Goal: Information Seeking & Learning: Understand process/instructions

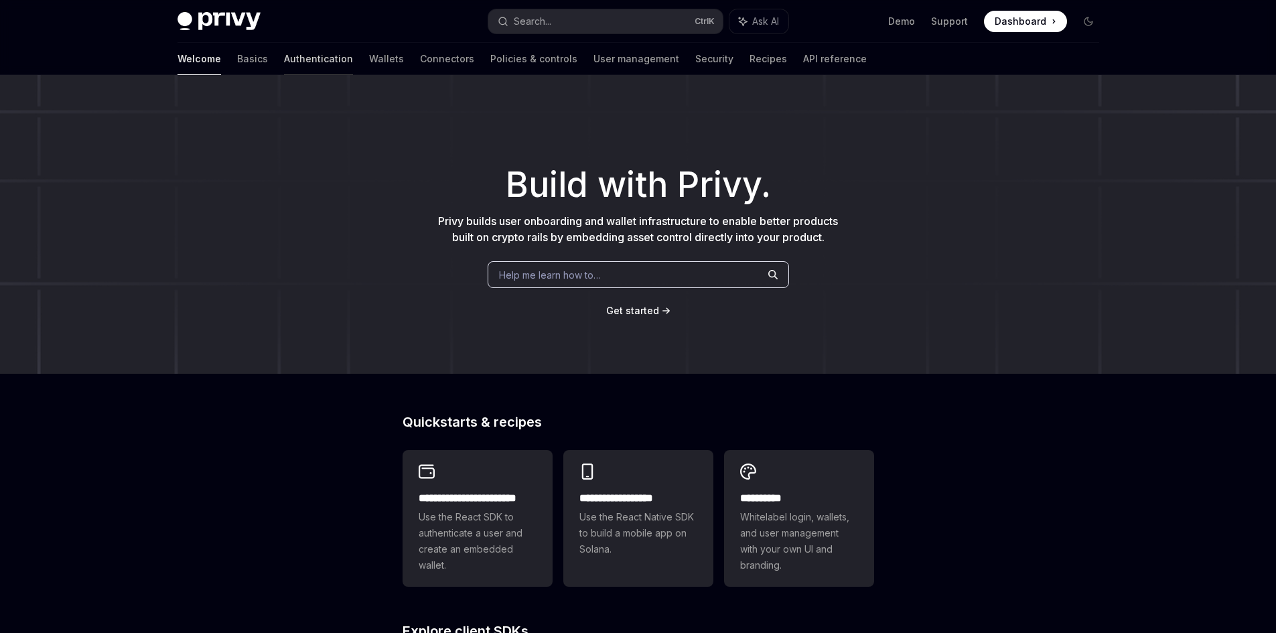
click at [284, 56] on link "Authentication" at bounding box center [318, 59] width 69 height 32
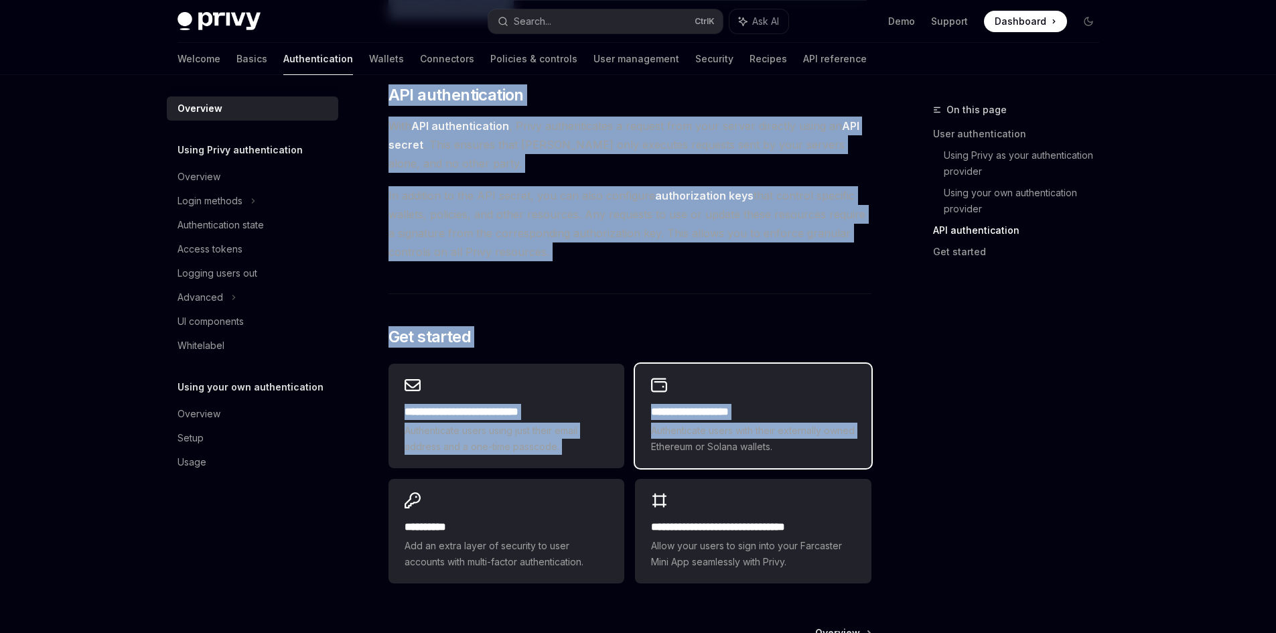
scroll to position [1004, 0]
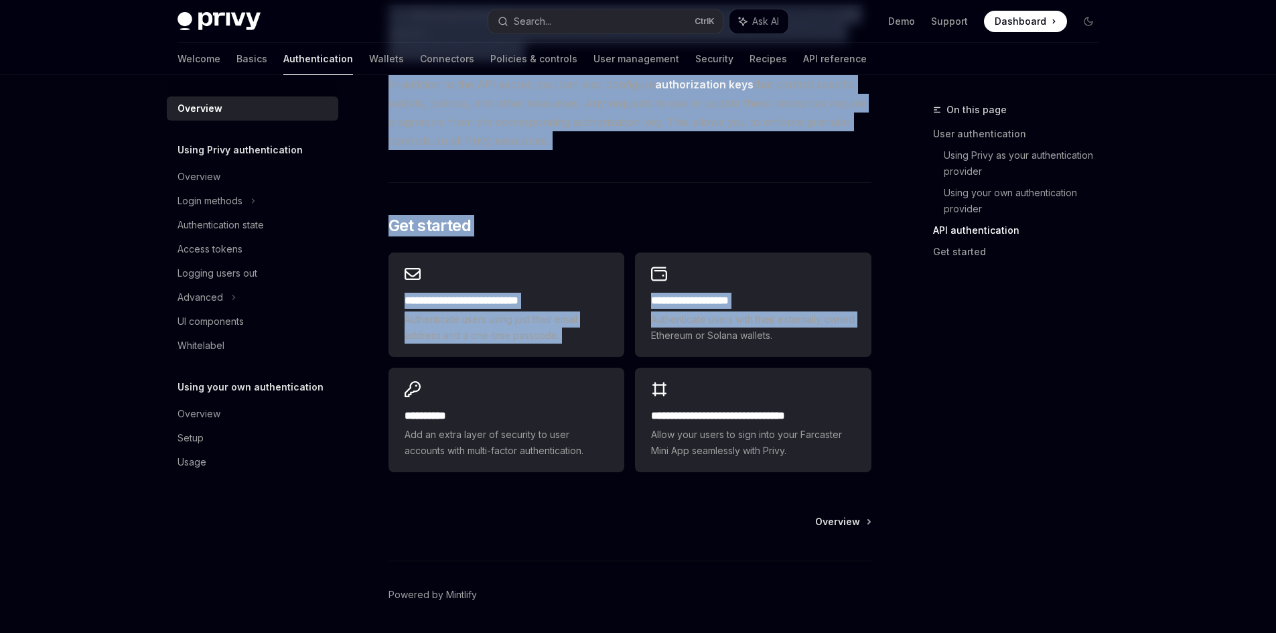
drag, startPoint x: 381, startPoint y: 110, endPoint x: 613, endPoint y: 140, distance: 233.7
copy div "Loremips DoloRS Amet co AdipISC ElitSE Doei te InciDID Utlab’e dolore magnaa en…"
click at [217, 177] on div "Overview" at bounding box center [198, 177] width 43 height 16
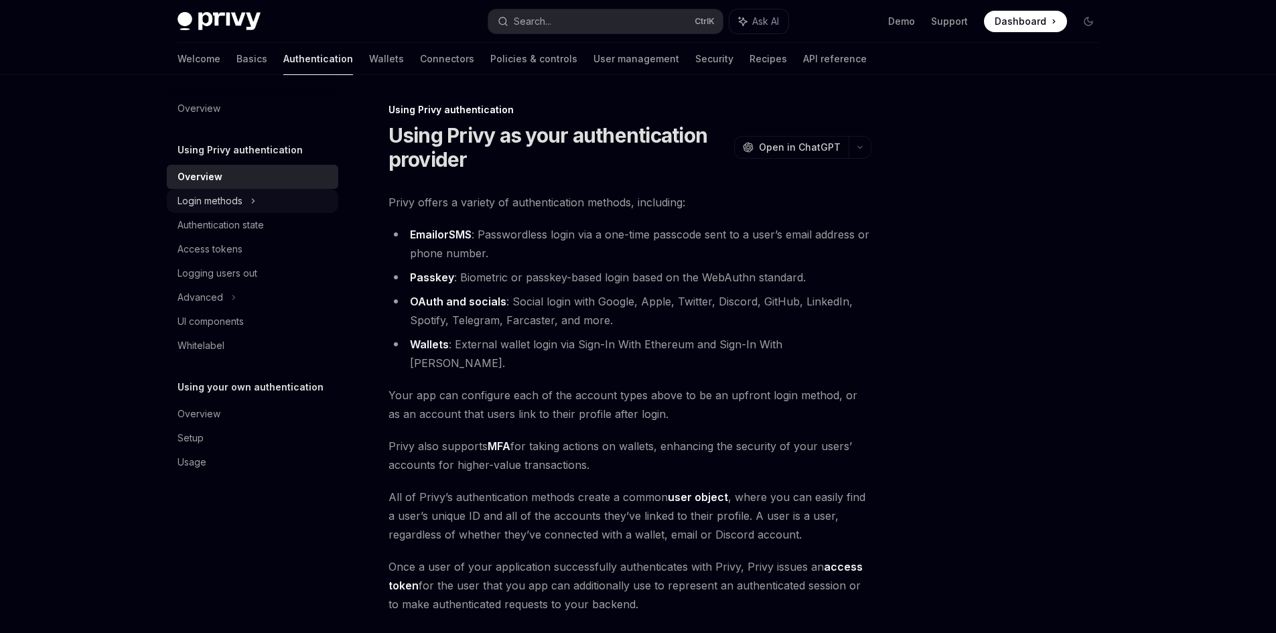
click at [226, 204] on div "Login methods" at bounding box center [209, 201] width 65 height 16
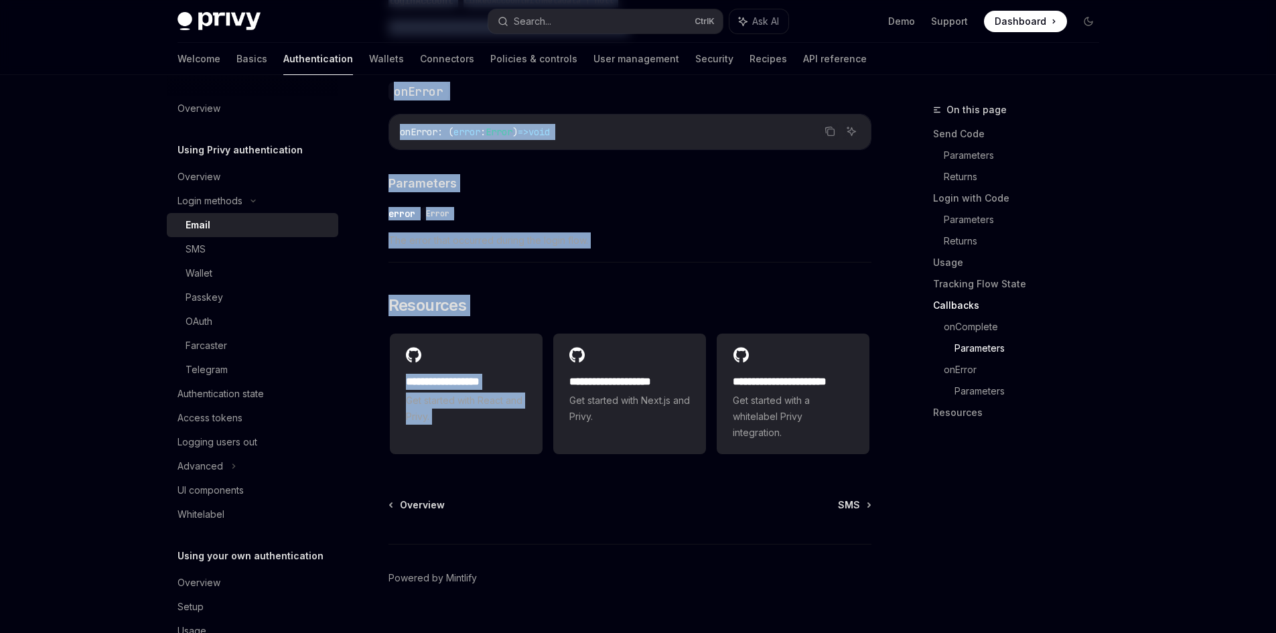
scroll to position [2643, 0]
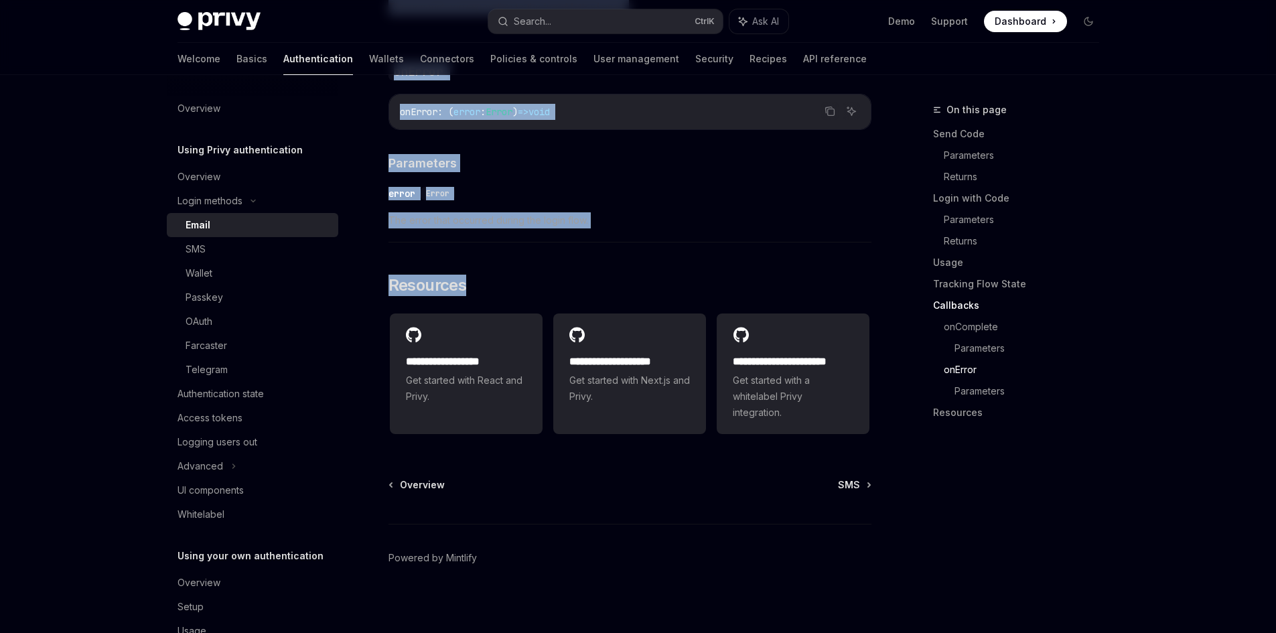
drag, startPoint x: 394, startPoint y: 135, endPoint x: 566, endPoint y: 242, distance: 202.7
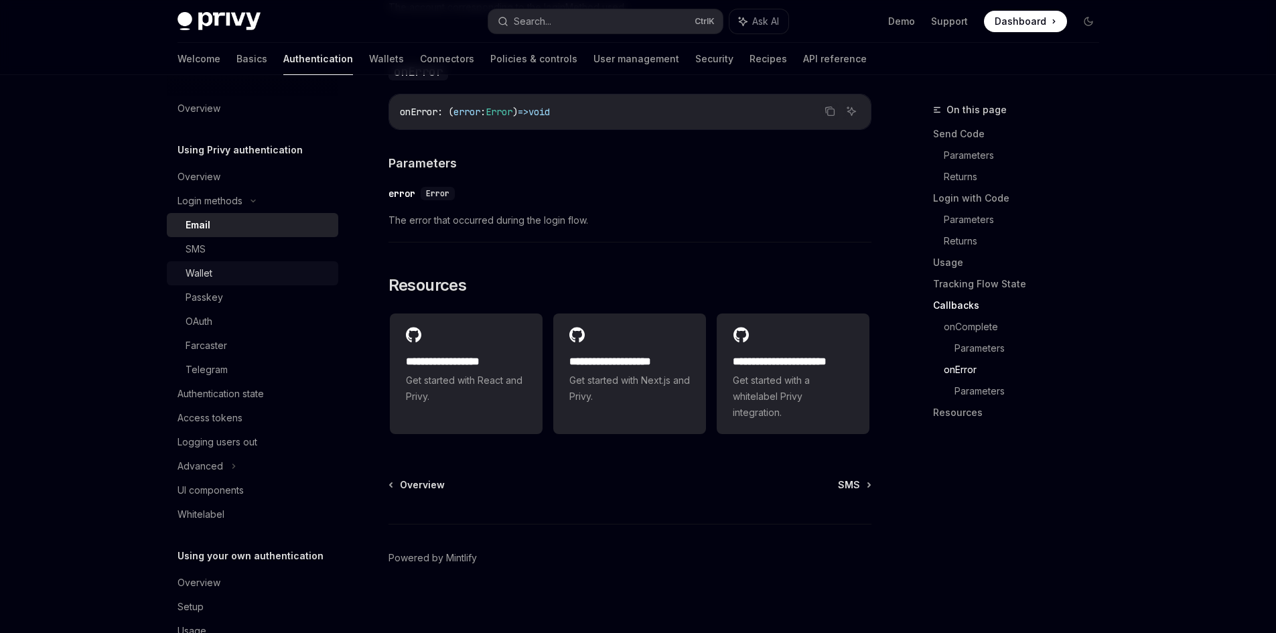
click at [210, 278] on div "Wallet" at bounding box center [198, 273] width 27 height 16
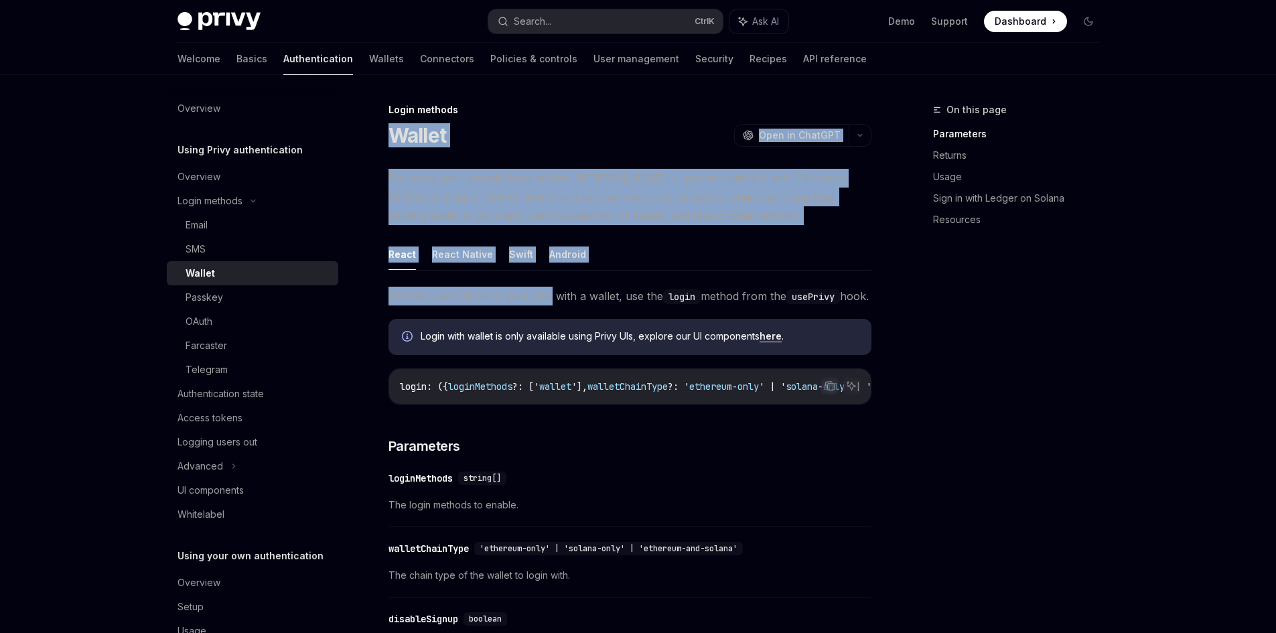
drag, startPoint x: 392, startPoint y: 138, endPoint x: 548, endPoint y: 300, distance: 224.5
click at [457, 240] on button "React Native" at bounding box center [462, 253] width 61 height 31
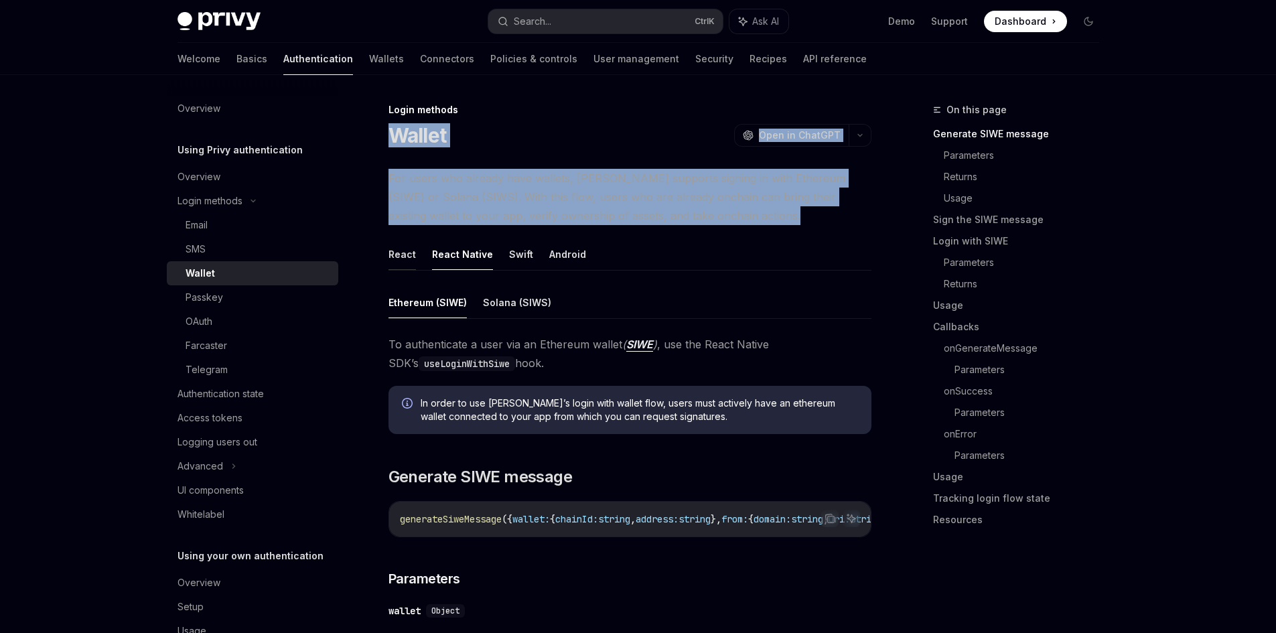
click at [407, 254] on button "React" at bounding box center [401, 253] width 27 height 31
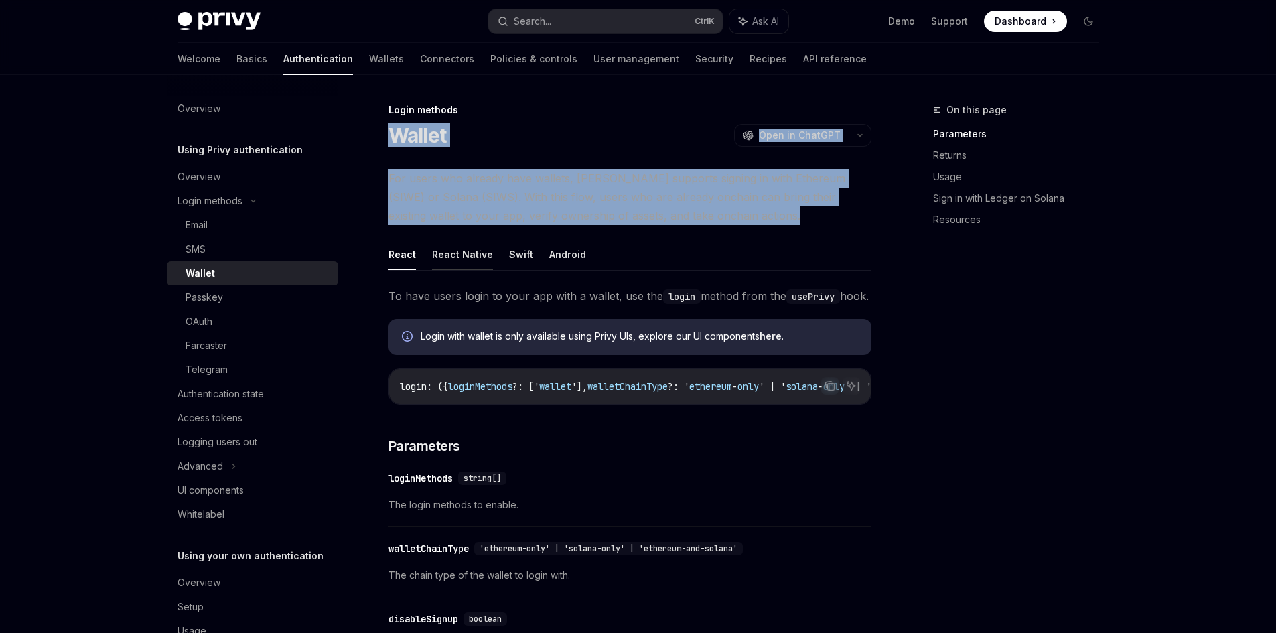
click at [442, 250] on button "React Native" at bounding box center [462, 253] width 61 height 31
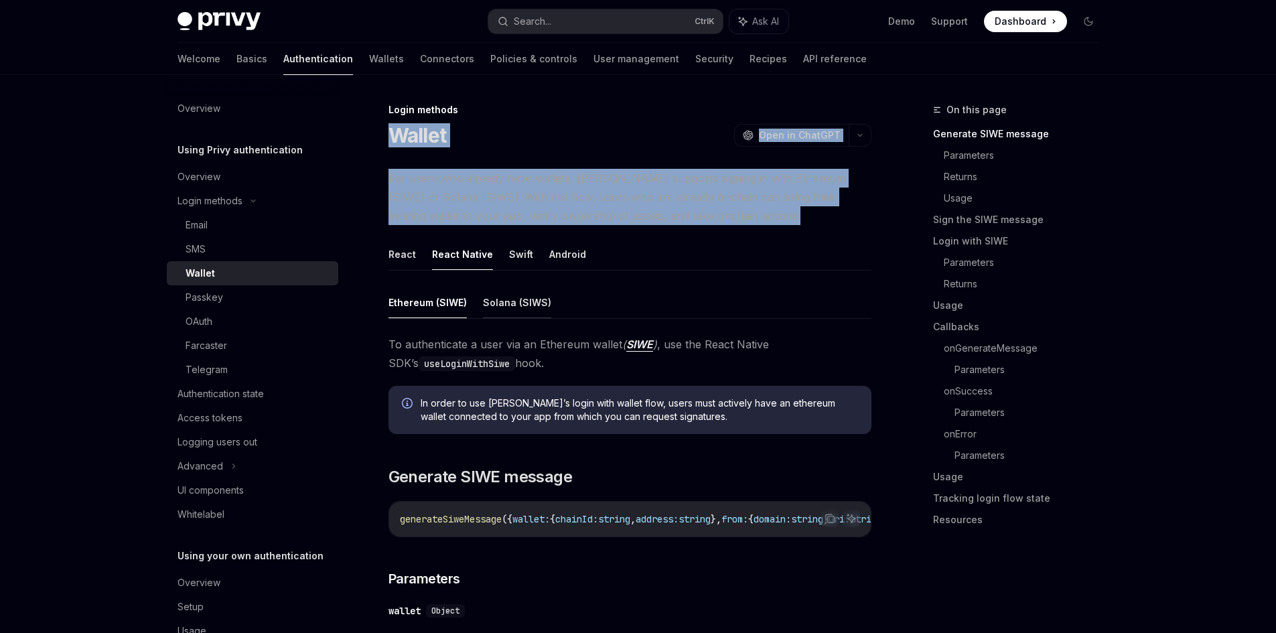
click at [494, 298] on button "Solana (SIWS)" at bounding box center [517, 302] width 68 height 31
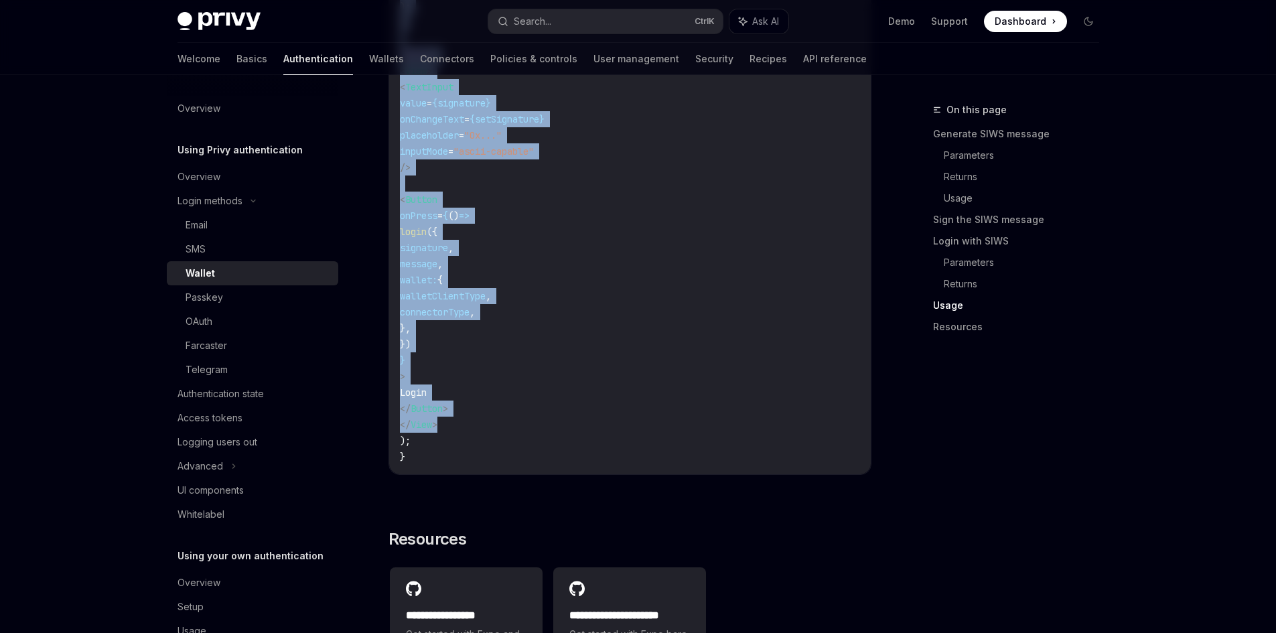
scroll to position [3202, 0]
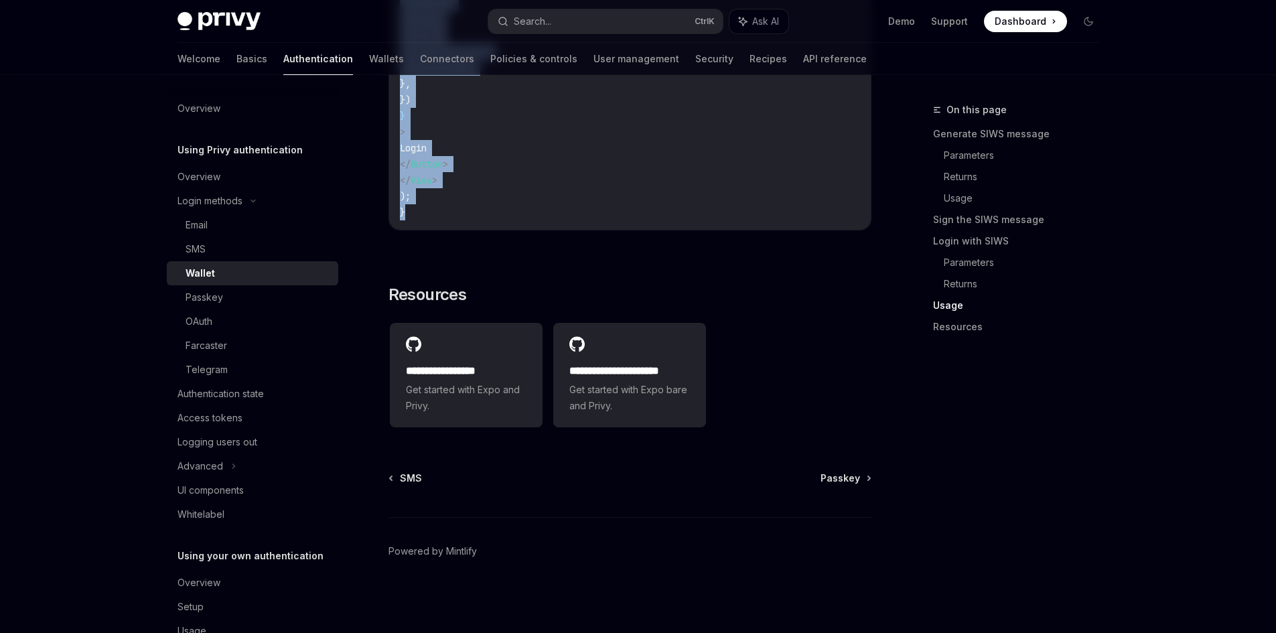
drag, startPoint x: 388, startPoint y: 129, endPoint x: 601, endPoint y: 236, distance: 238.1
copy div "**********"
click at [212, 320] on div "OAuth" at bounding box center [198, 321] width 27 height 16
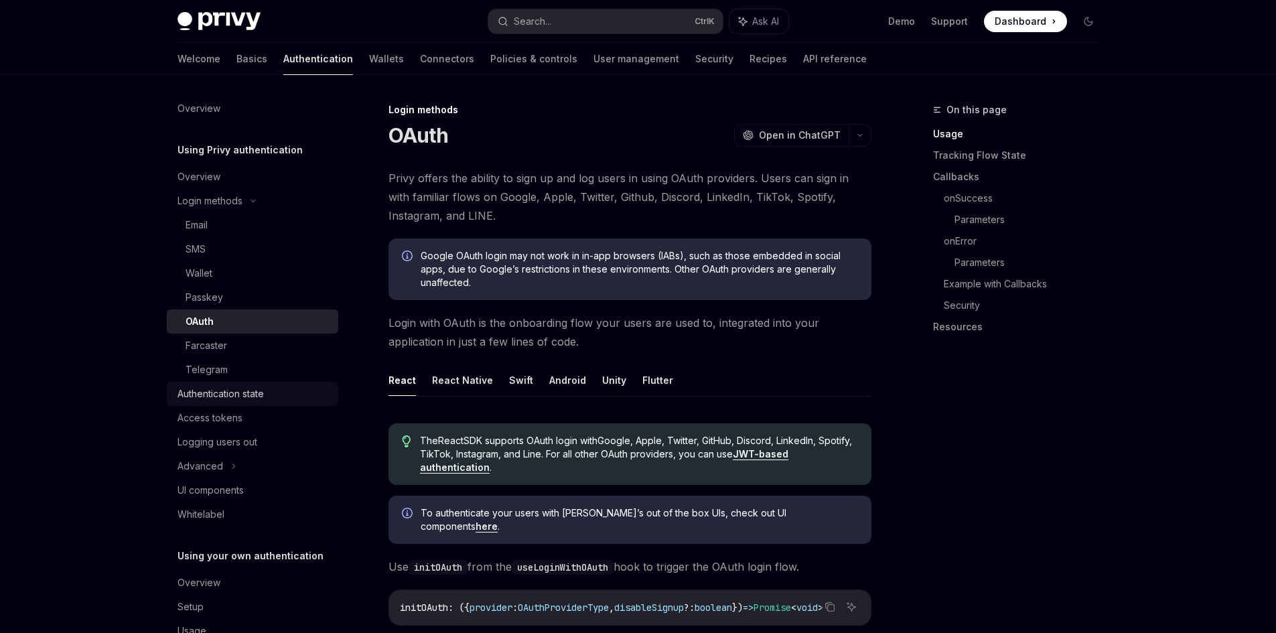
click at [240, 400] on div "Authentication state" at bounding box center [220, 394] width 86 height 16
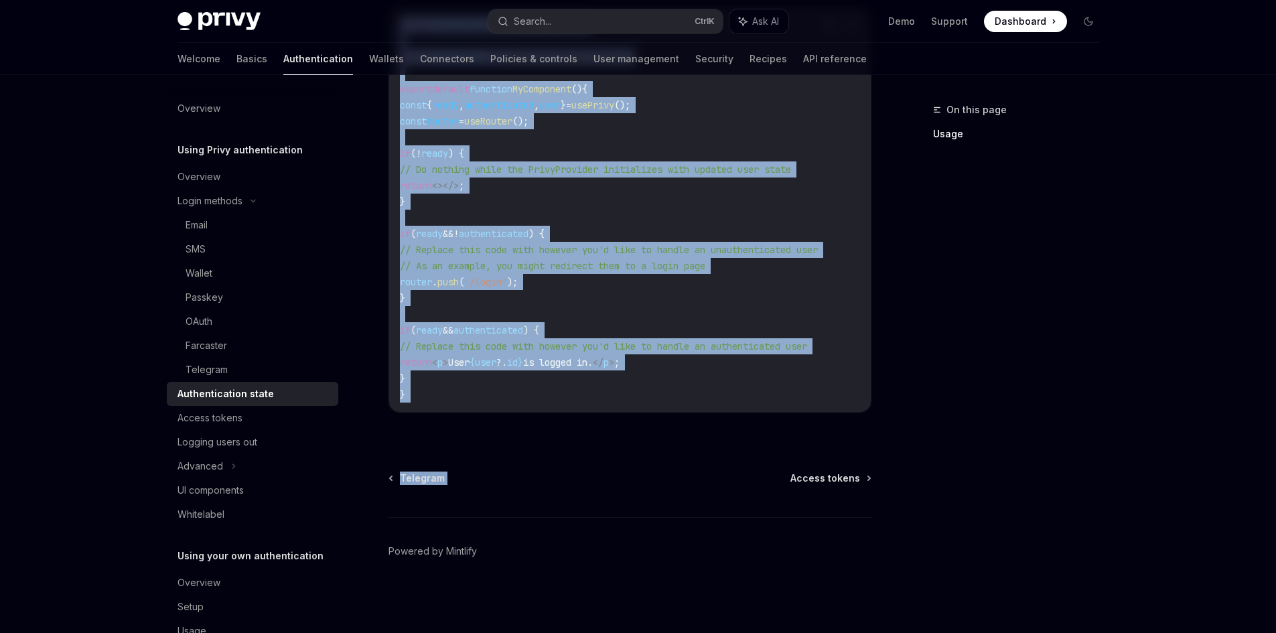
scroll to position [507, 0]
drag, startPoint x: 384, startPoint y: 153, endPoint x: 739, endPoint y: 424, distance: 446.3
click at [739, 424] on div "Using Privy authentication Authentication state OpenAI Open in ChatGPT OpenAI O…" at bounding box center [504, 116] width 739 height 1033
copy div "Loremipsum dolo sit, ame con adip el sedd eiusmod temp incididuntu labor et dol…"
click at [206, 417] on div "Access tokens" at bounding box center [209, 418] width 65 height 16
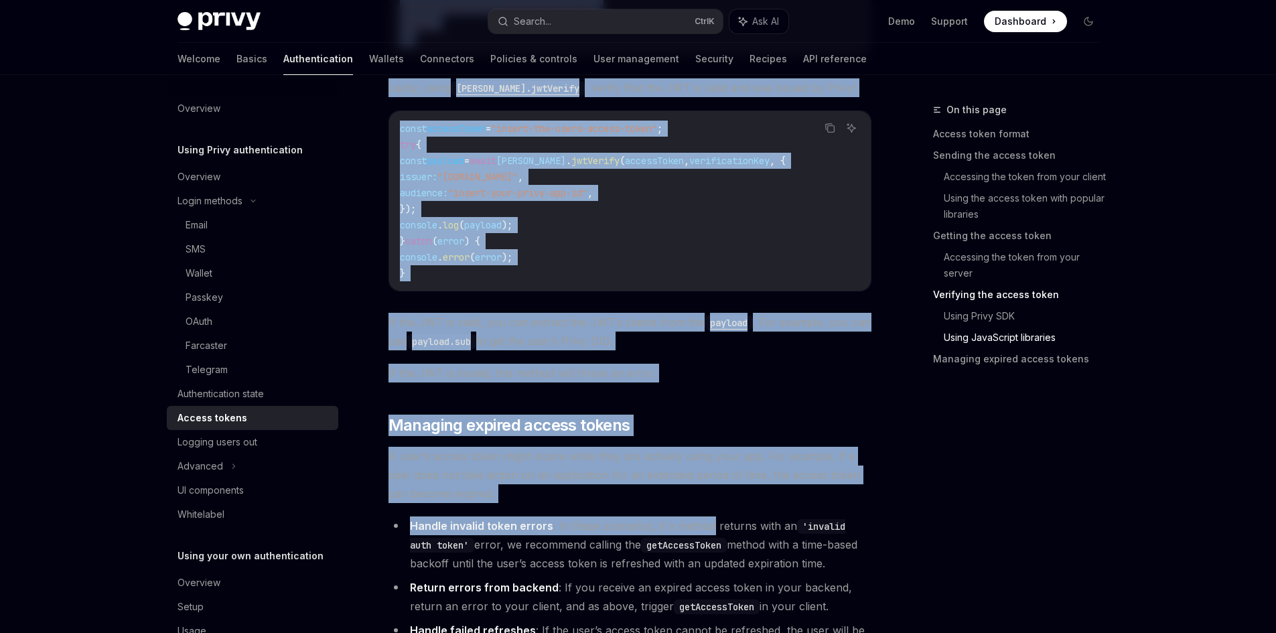
scroll to position [3392, 0]
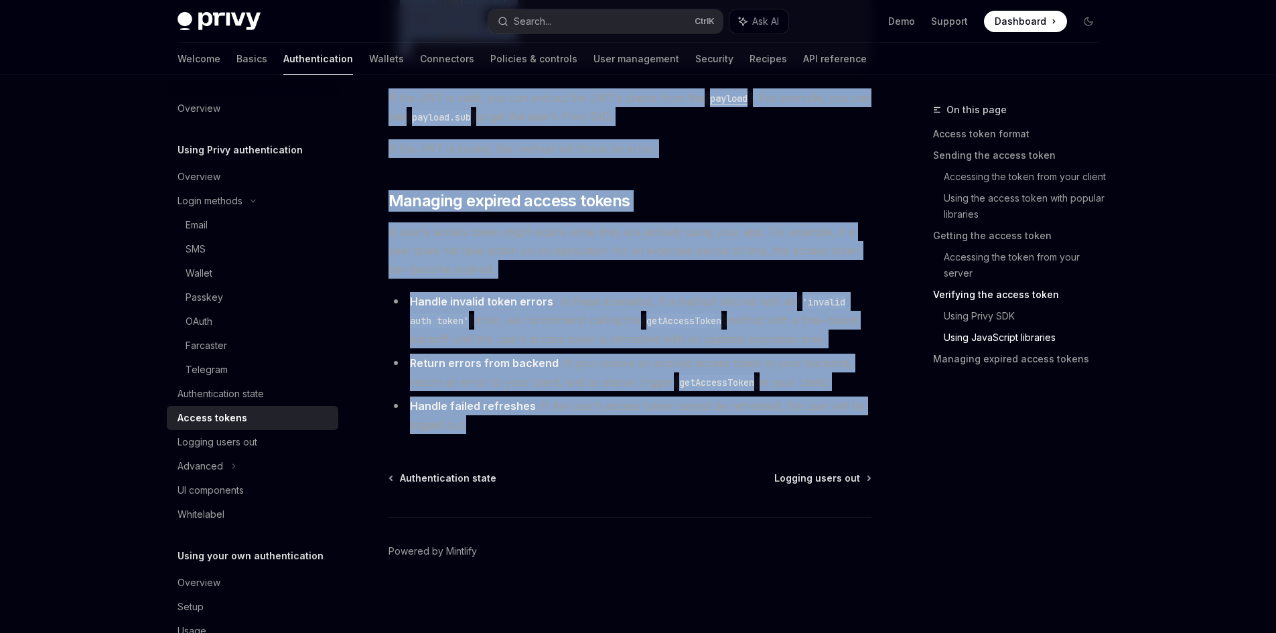
drag, startPoint x: 388, startPoint y: 134, endPoint x: 707, endPoint y: 427, distance: 432.7
copy div "**********"
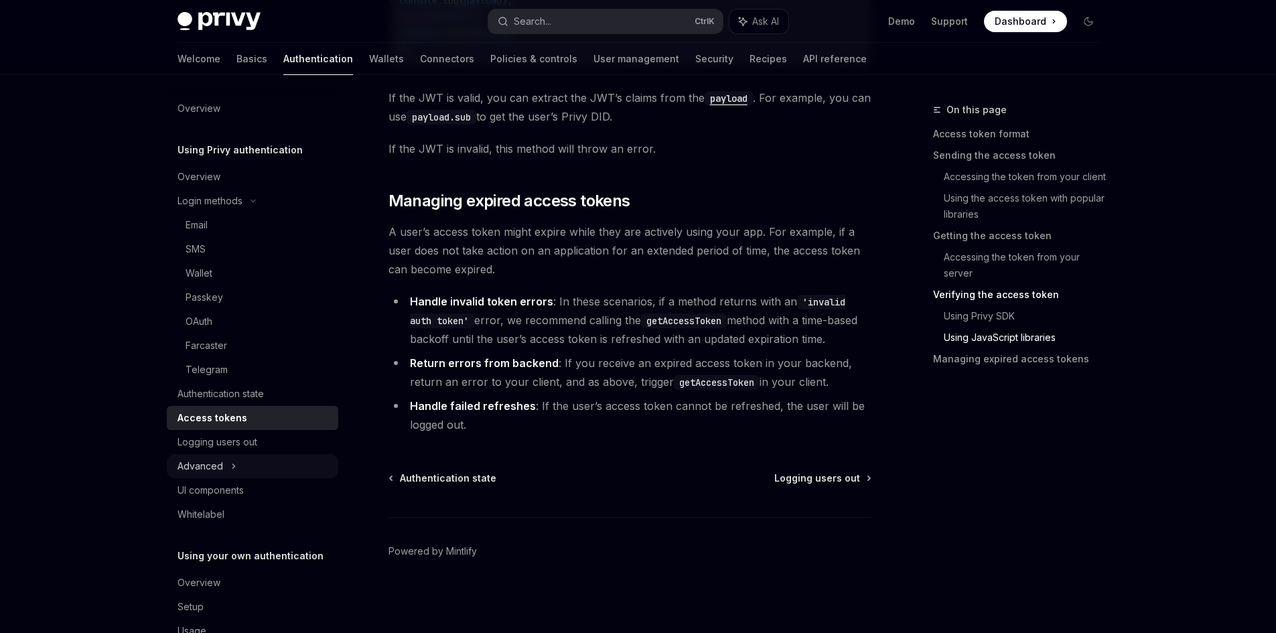
click at [211, 467] on div "Advanced" at bounding box center [200, 466] width 46 height 16
click at [232, 562] on div "UI components" at bounding box center [210, 562] width 66 height 16
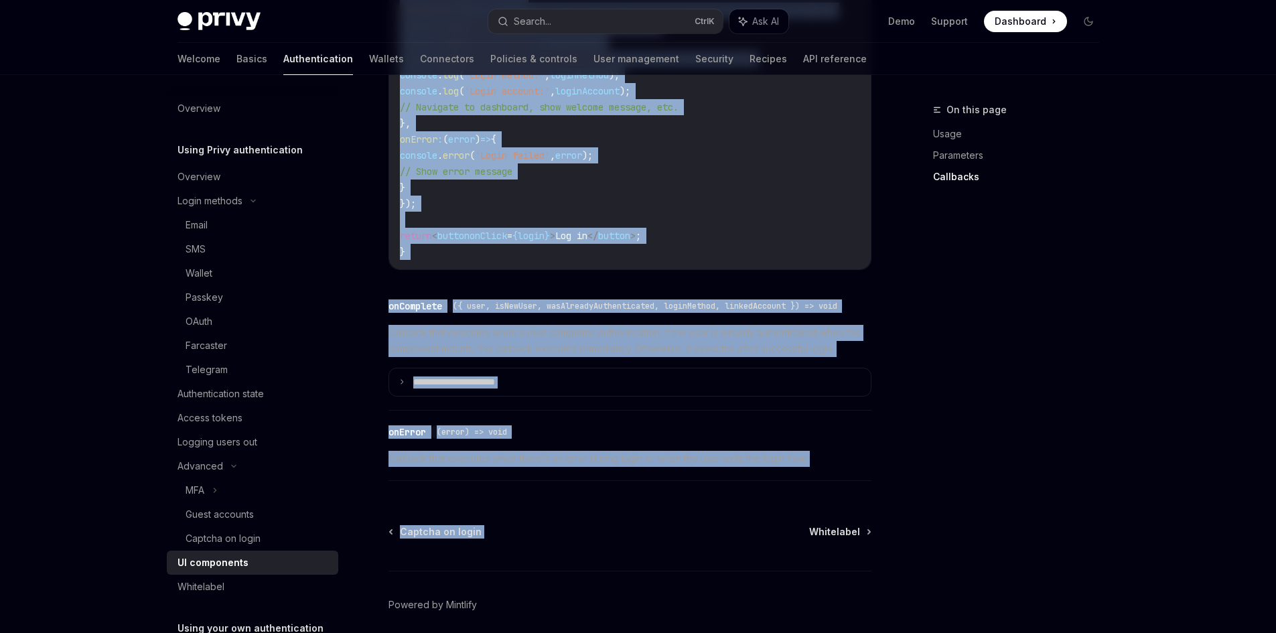
scroll to position [1919, 0]
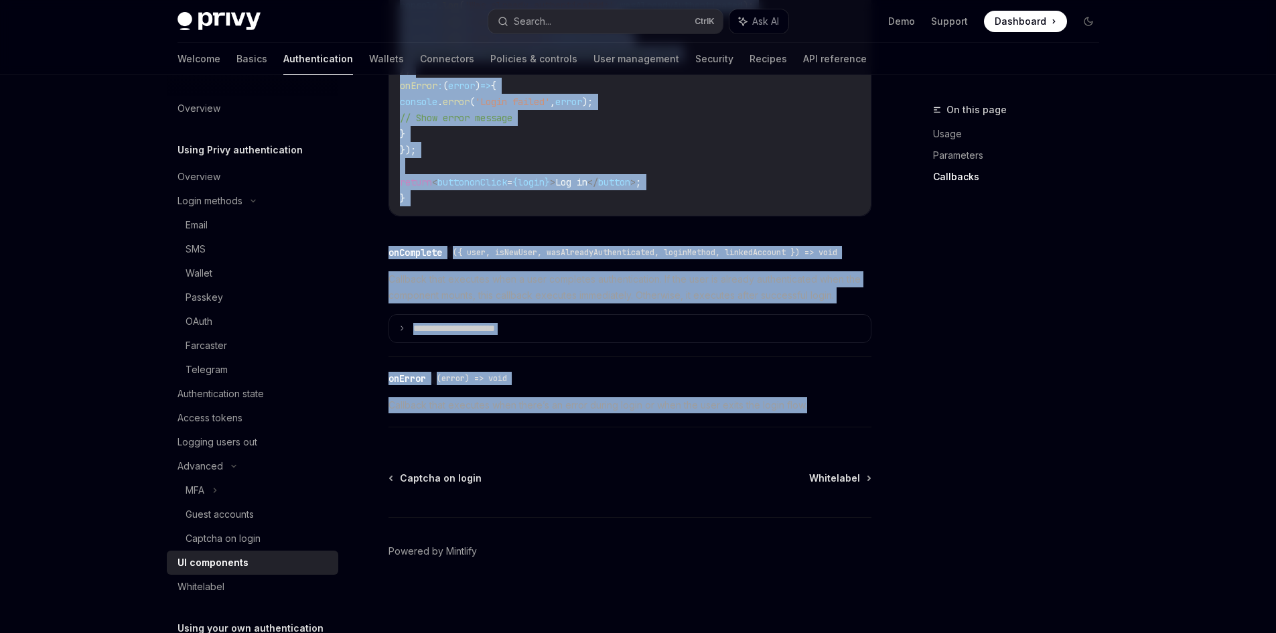
drag, startPoint x: 386, startPoint y: 172, endPoint x: 848, endPoint y: 412, distance: 520.6
copy div "Lorem ipsumdol sita consectetu adip el sed-do-eiu-tem inci utlaboree do mag ali…"
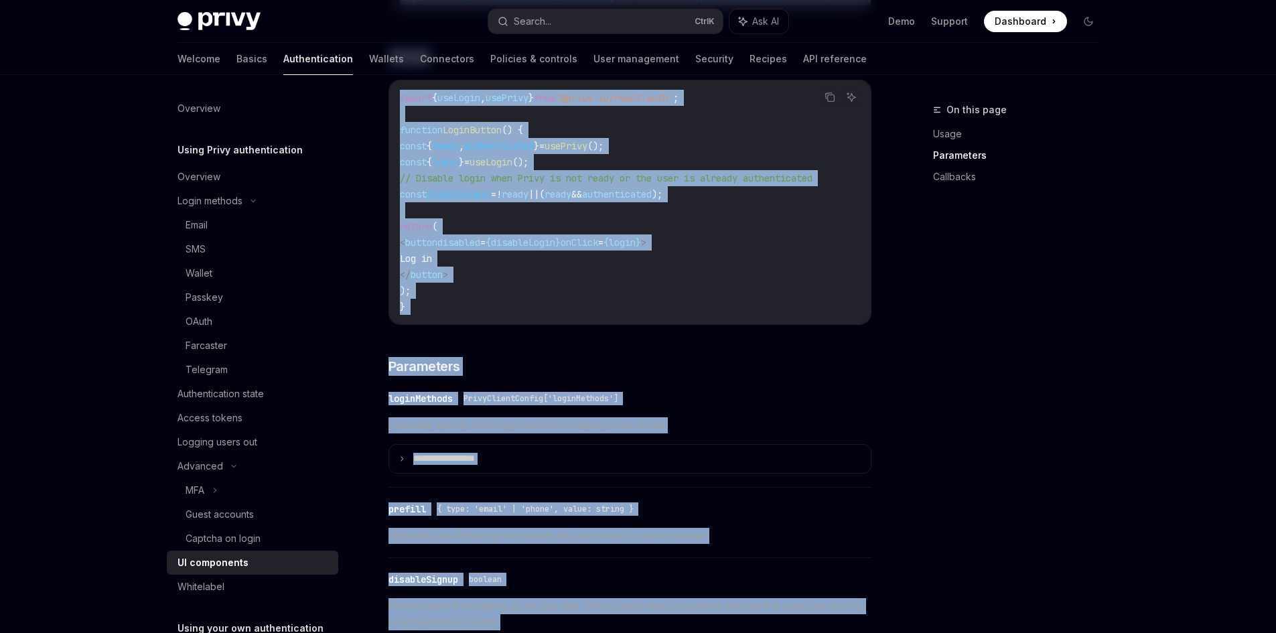
scroll to position [915, 0]
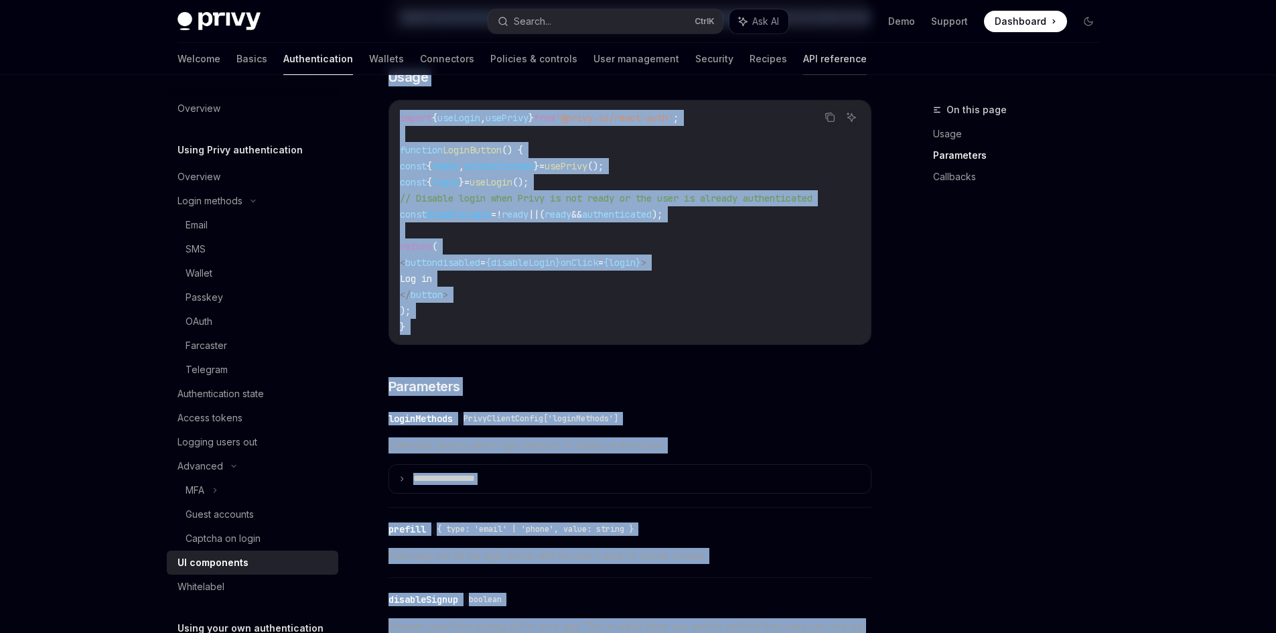
click at [803, 61] on link "API reference" at bounding box center [835, 59] width 64 height 32
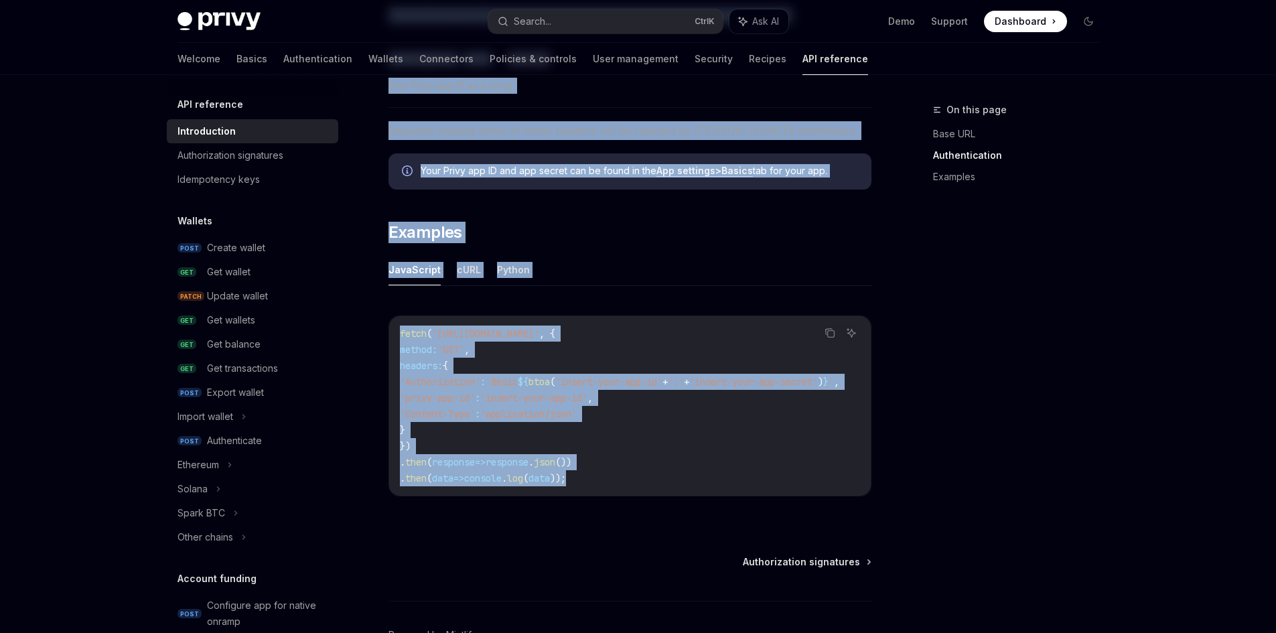
scroll to position [789, 0]
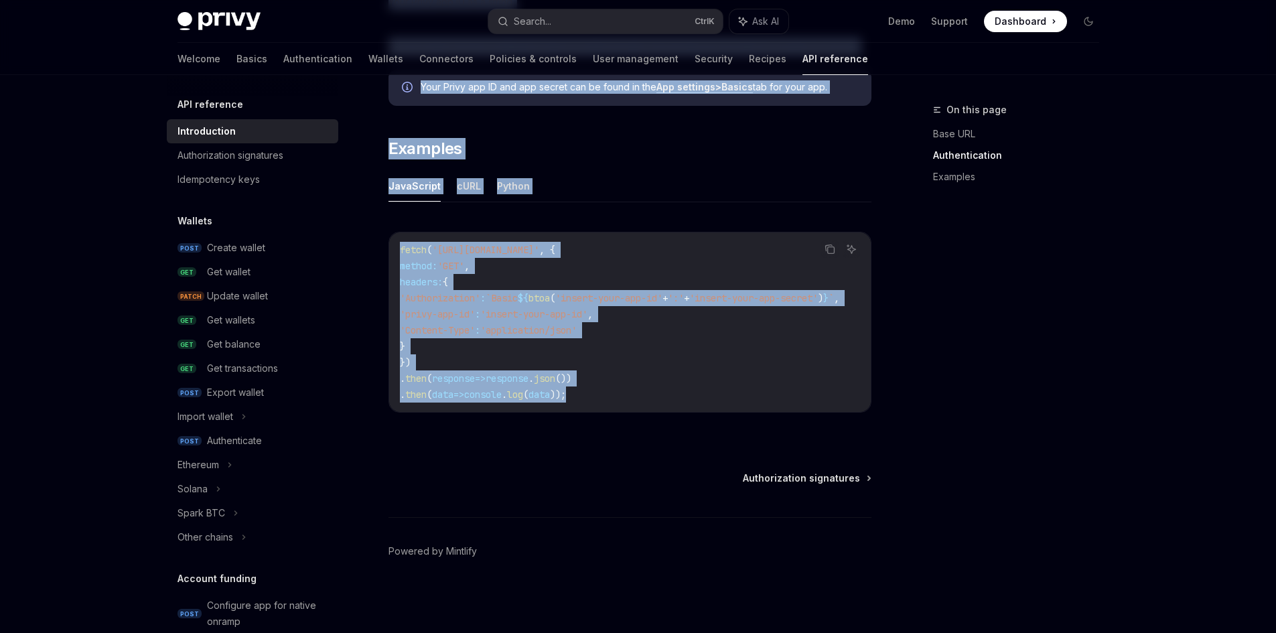
drag, startPoint x: 375, startPoint y: 120, endPoint x: 668, endPoint y: 419, distance: 418.1
copy div "LOR ipsumdolo Sitametconse AdipIS Elit se DoeiUSM Tempori utlabor etdo mag Aliq…"
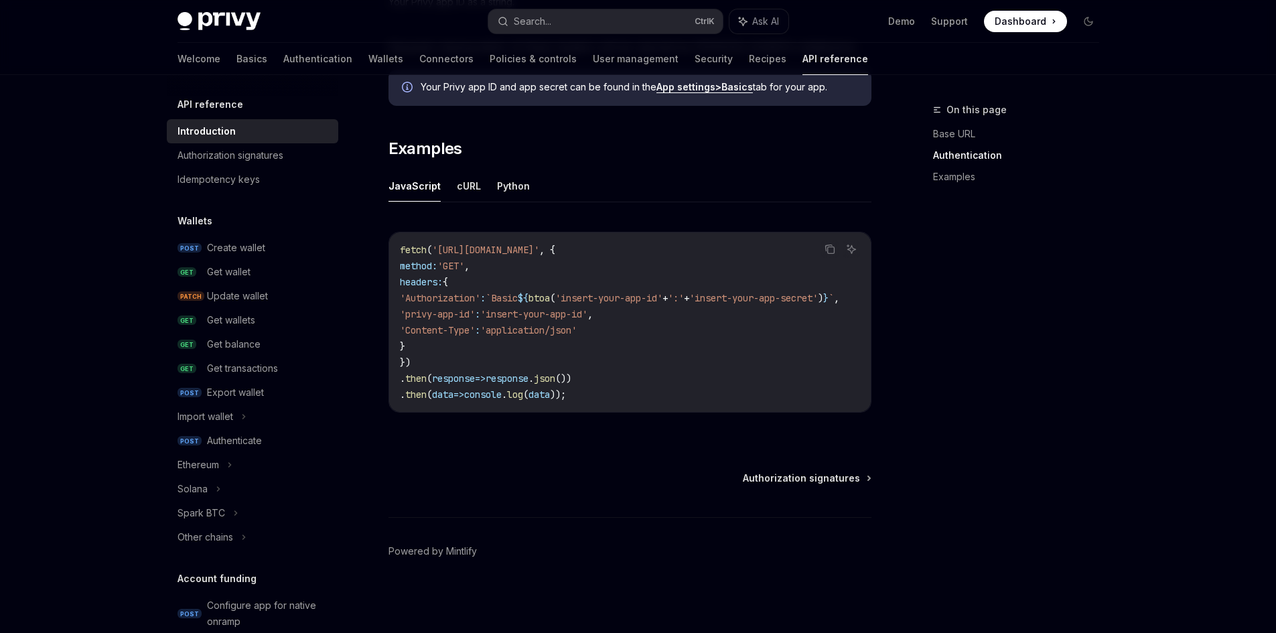
click at [179, 220] on h5 "Wallets" at bounding box center [194, 221] width 35 height 16
click at [234, 246] on div "Create wallet" at bounding box center [236, 248] width 58 height 16
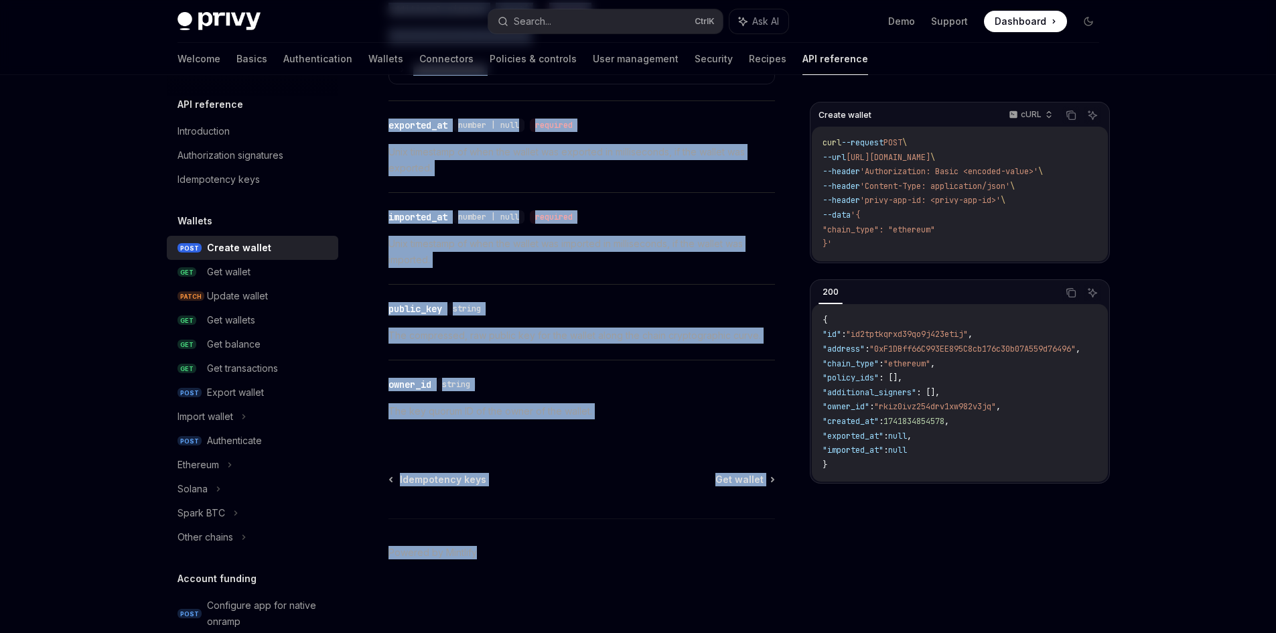
scroll to position [1825, 0]
drag, startPoint x: 385, startPoint y: 124, endPoint x: 656, endPoint y: 431, distance: 409.0
copy div "Loremi dolors AmetCO Adip el SeddOEI Tempor i utl etdolo. MagnAA Enim ad MiniMV…"
click at [250, 272] on div "Get wallet" at bounding box center [229, 272] width 44 height 16
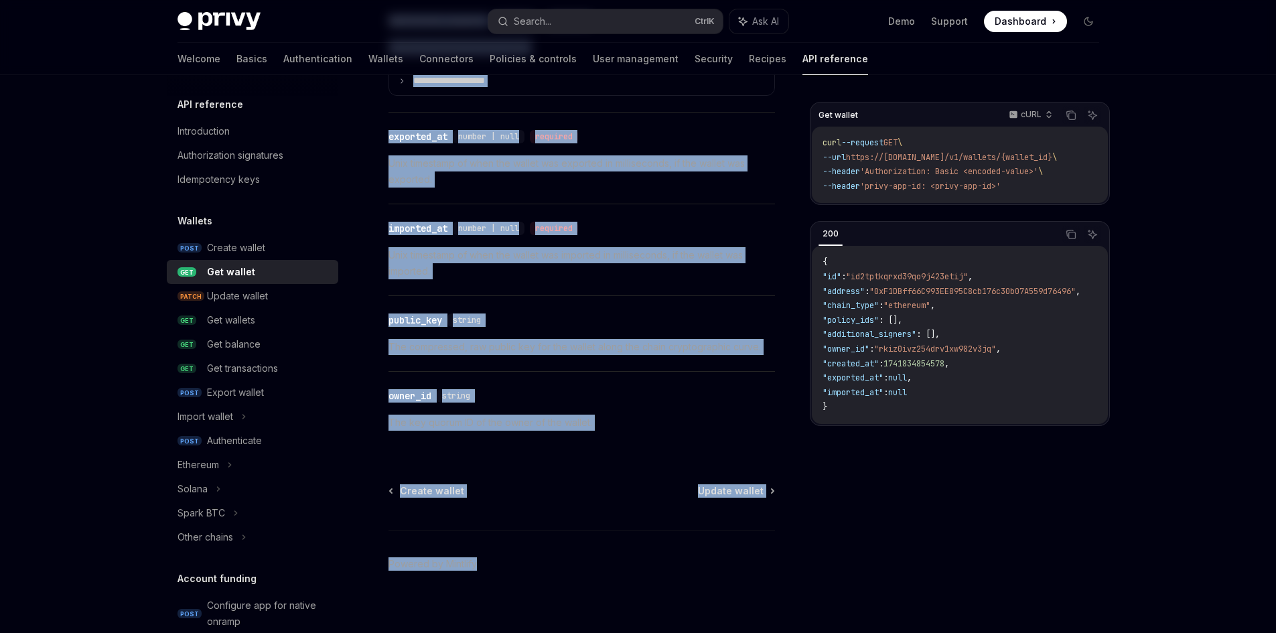
scroll to position [1174, 0]
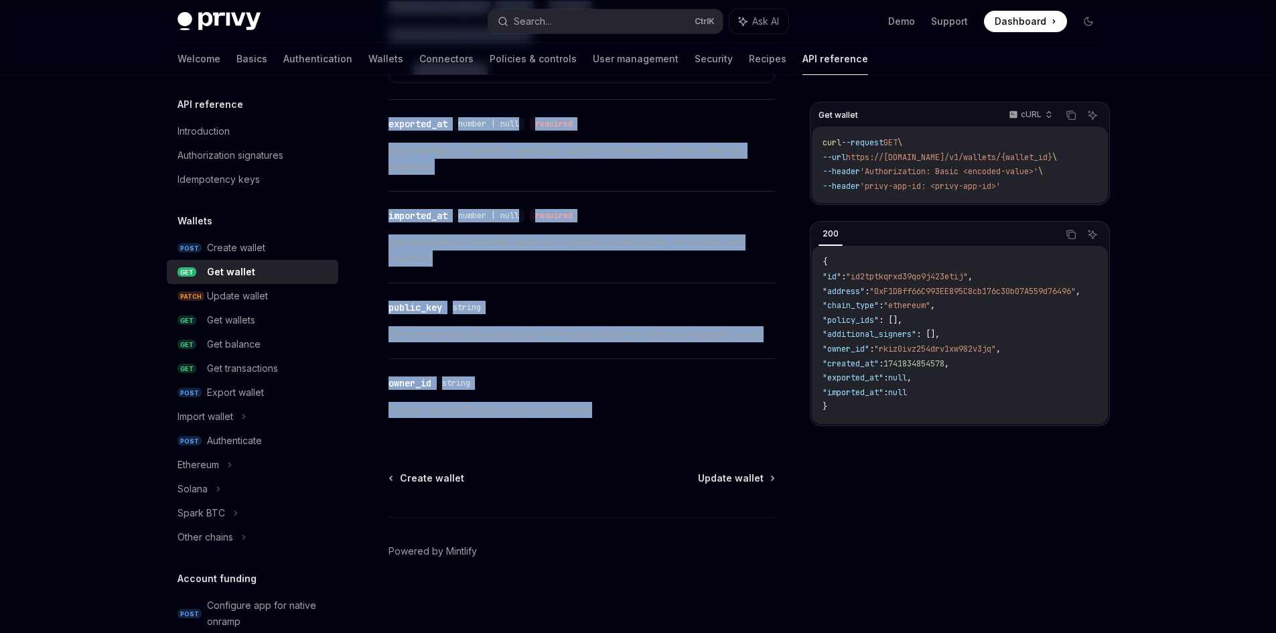
drag, startPoint x: 392, startPoint y: 132, endPoint x: 707, endPoint y: 422, distance: 428.0
copy div "Lor ipsumd SitaME Cons ad ElitSED Doe t incidi ut labore ET. DoloRE Magn al Eni…"
click at [234, 297] on div "Update wallet" at bounding box center [237, 296] width 61 height 16
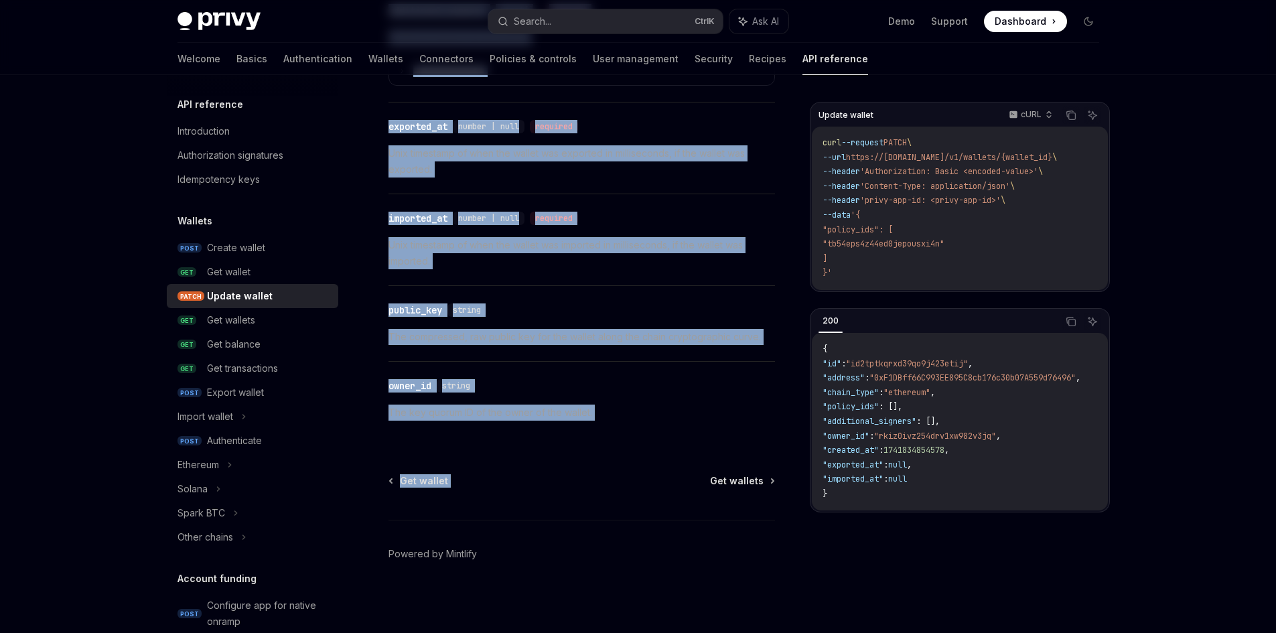
scroll to position [1826, 0]
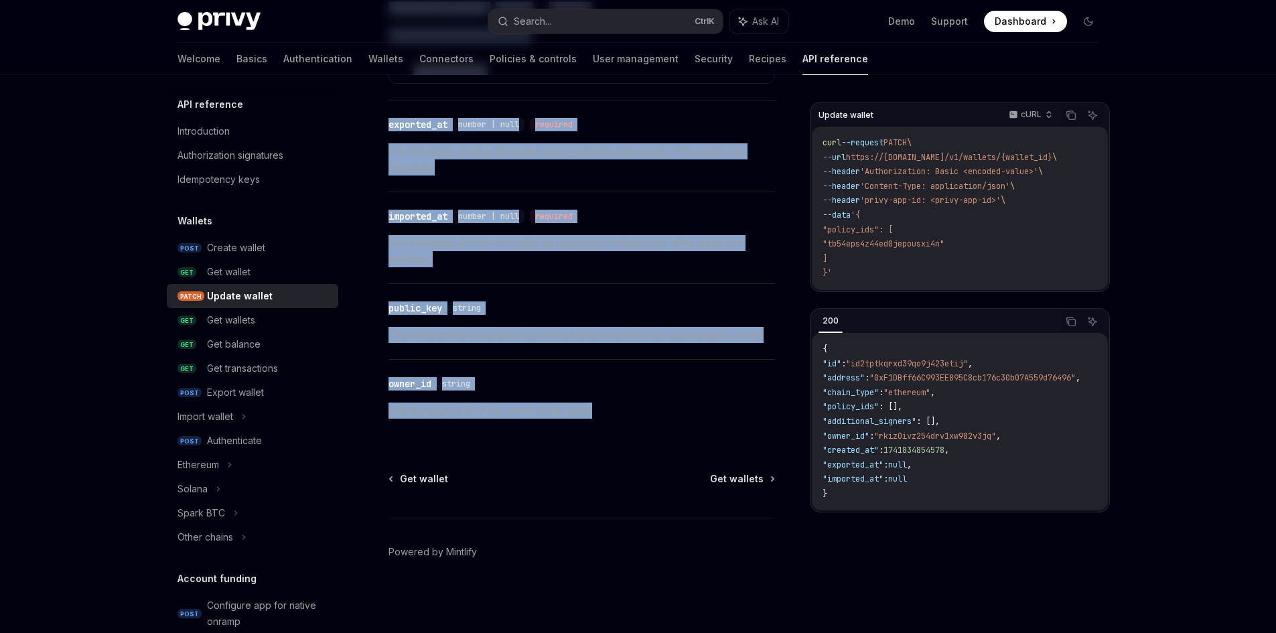
drag, startPoint x: 387, startPoint y: 129, endPoint x: 662, endPoint y: 411, distance: 393.5
copy div "Loremi dolors AmetCO Adip el SeddOEI Tempor i utlabo’e dolorema al enimadminimv…"
click at [238, 319] on div "Get wallets" at bounding box center [231, 320] width 48 height 16
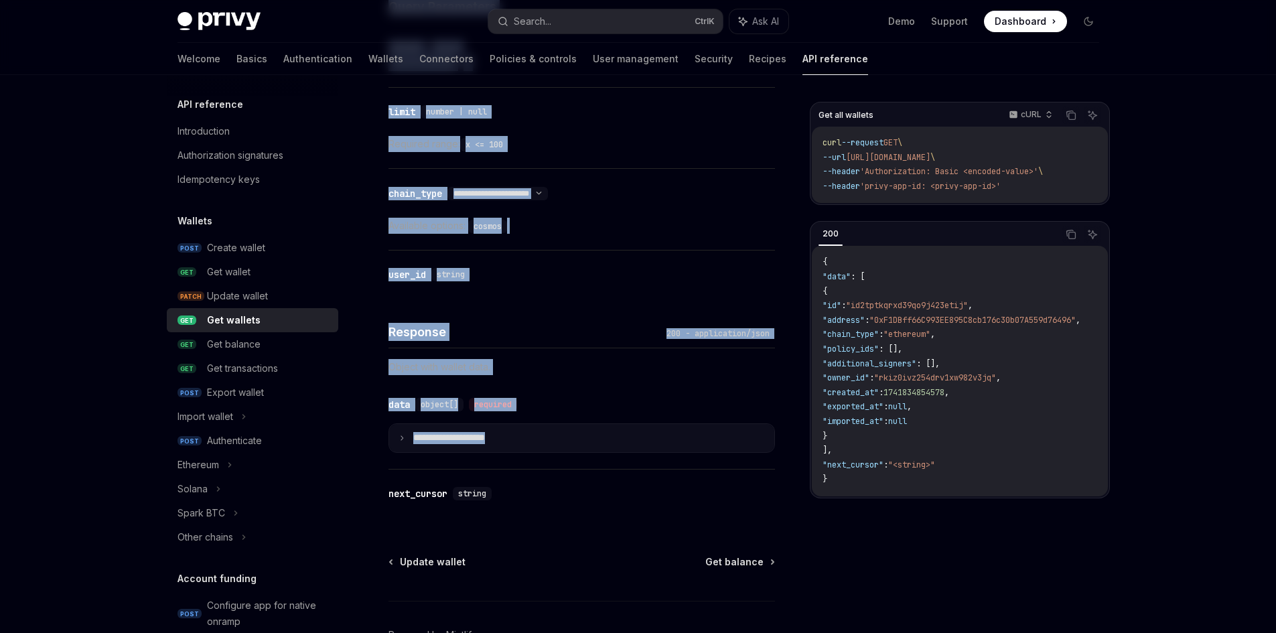
scroll to position [619, 0]
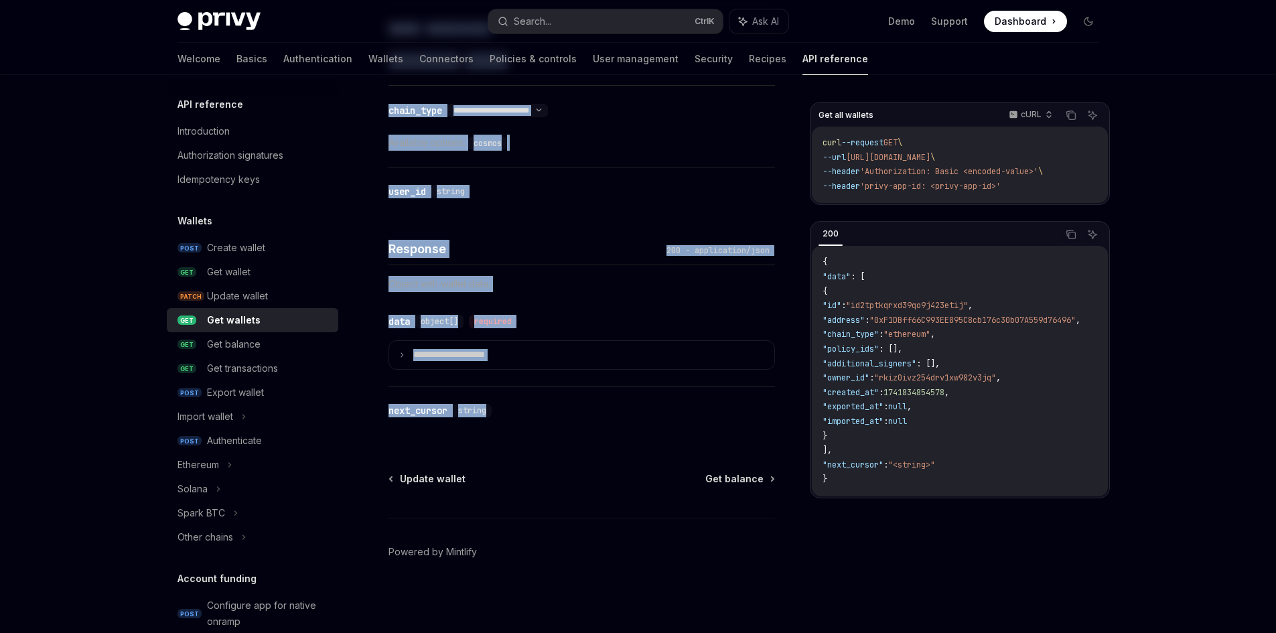
drag, startPoint x: 385, startPoint y: 125, endPoint x: 636, endPoint y: 422, distance: 388.8
click at [636, 422] on div "Wallets Get wallets OpenAI Open in ChatGPT Get all wallets in your app. OpenAI …" at bounding box center [456, 58] width 643 height 1150
copy div "Lor ipsumdo SitaME Cons ad ElitSED Doe tem incidid ut labo etd. MagnAA Enim ad …"
click at [248, 348] on div "Get balance" at bounding box center [234, 344] width 54 height 16
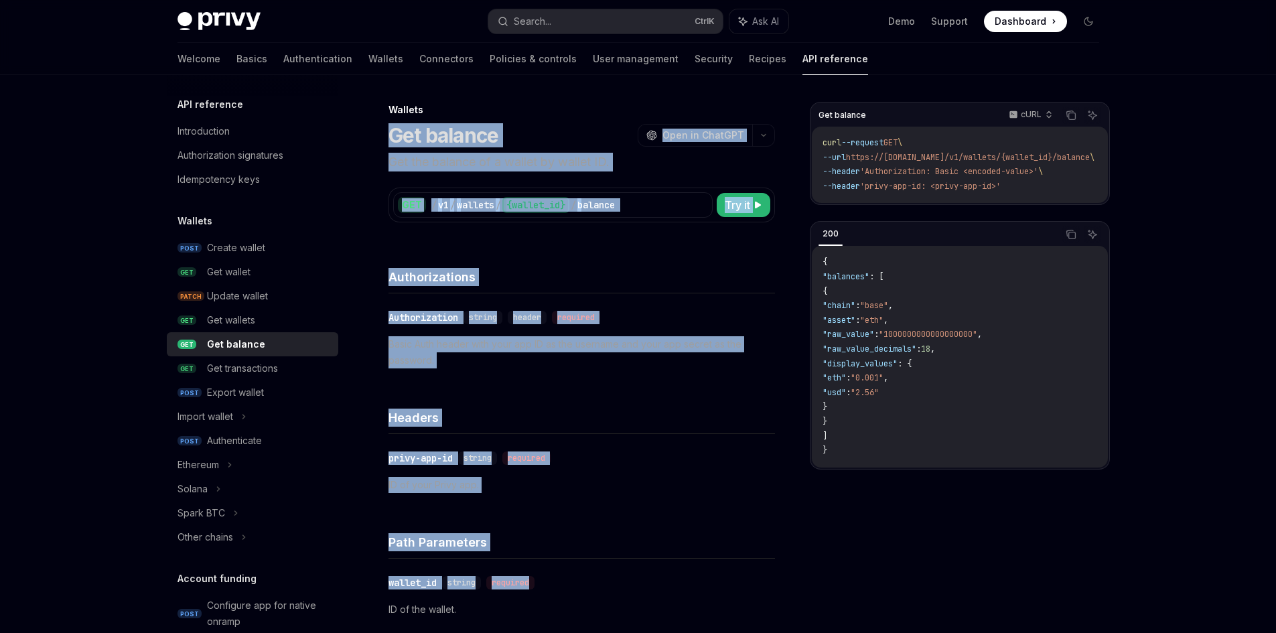
drag, startPoint x: 392, startPoint y: 129, endPoint x: 644, endPoint y: 562, distance: 500.5
click at [248, 444] on div "Authenticate" at bounding box center [234, 441] width 55 height 16
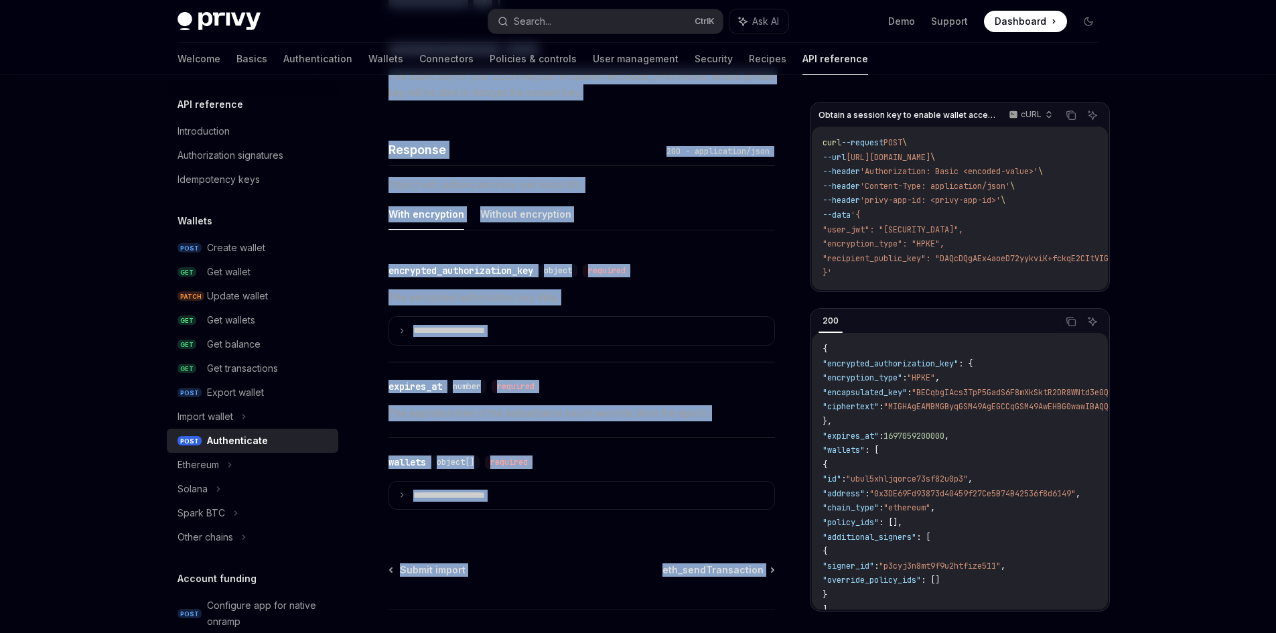
scroll to position [1140, 0]
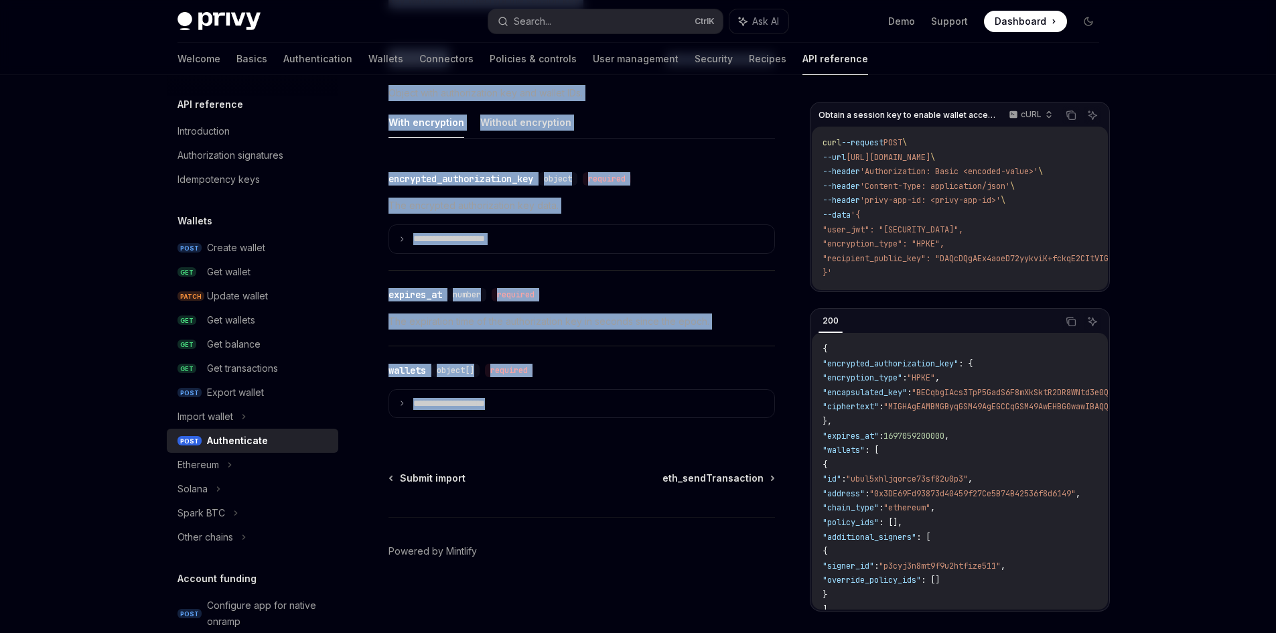
drag, startPoint x: 375, startPoint y: 127, endPoint x: 727, endPoint y: 421, distance: 458.3
click at [644, 404] on summary "**********" at bounding box center [581, 404] width 385 height 28
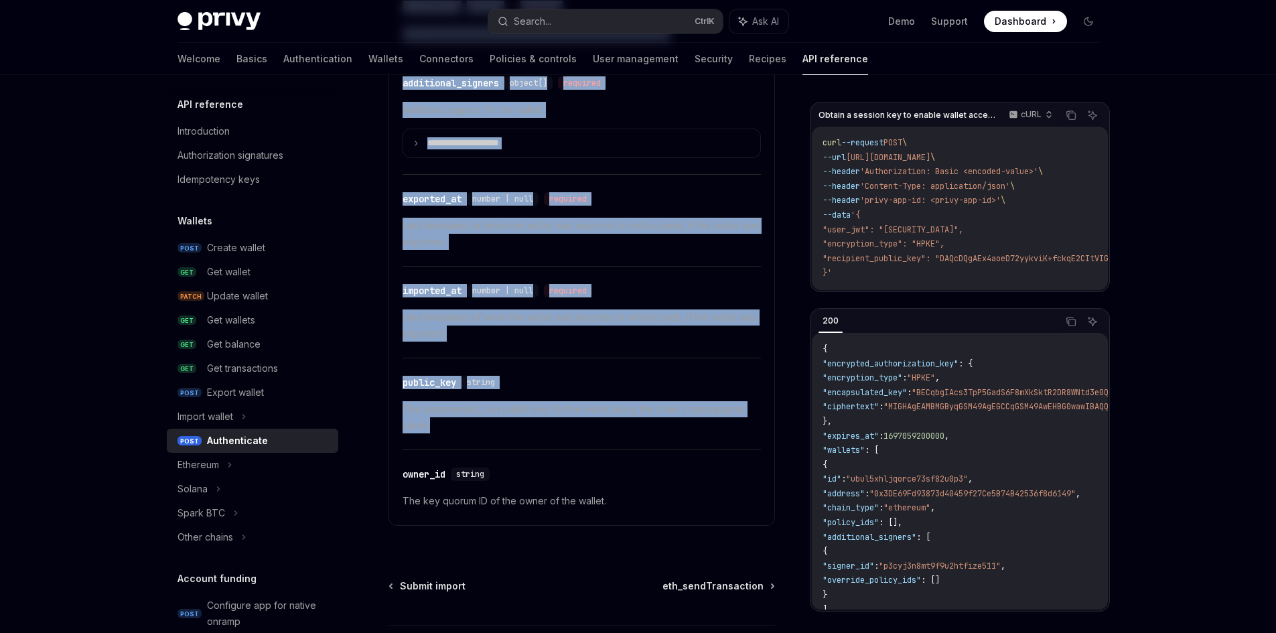
scroll to position [2050, 0]
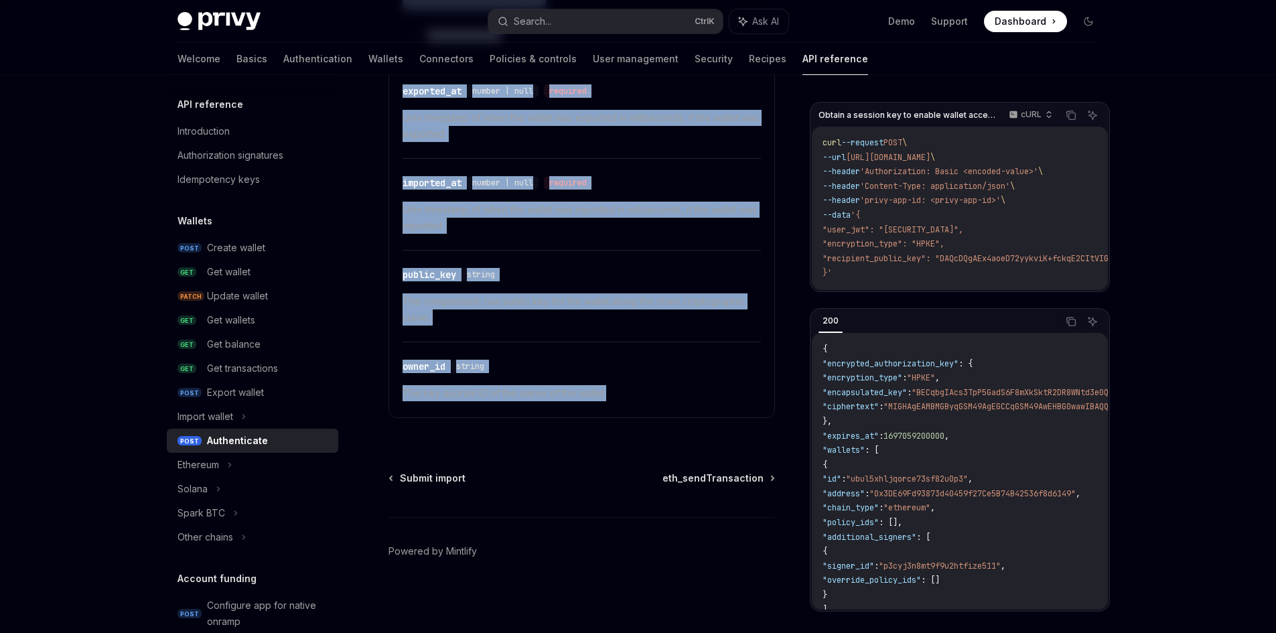
drag, startPoint x: 390, startPoint y: 131, endPoint x: 644, endPoint y: 429, distance: 391.0
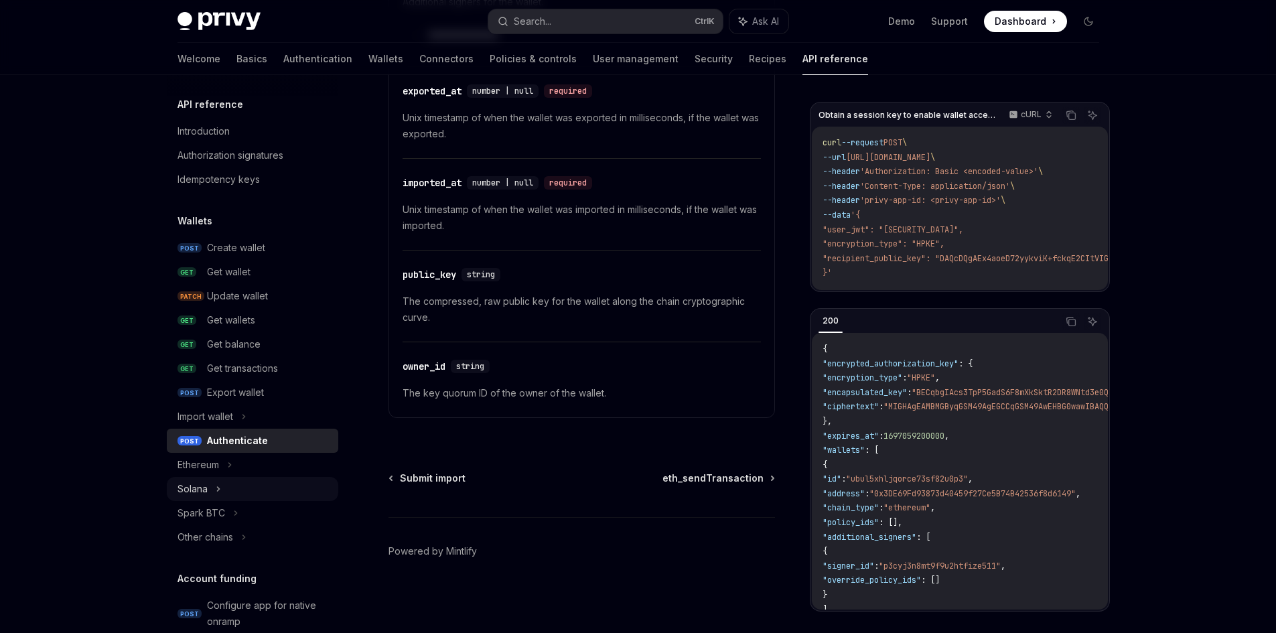
click at [217, 490] on icon at bounding box center [218, 489] width 5 height 16
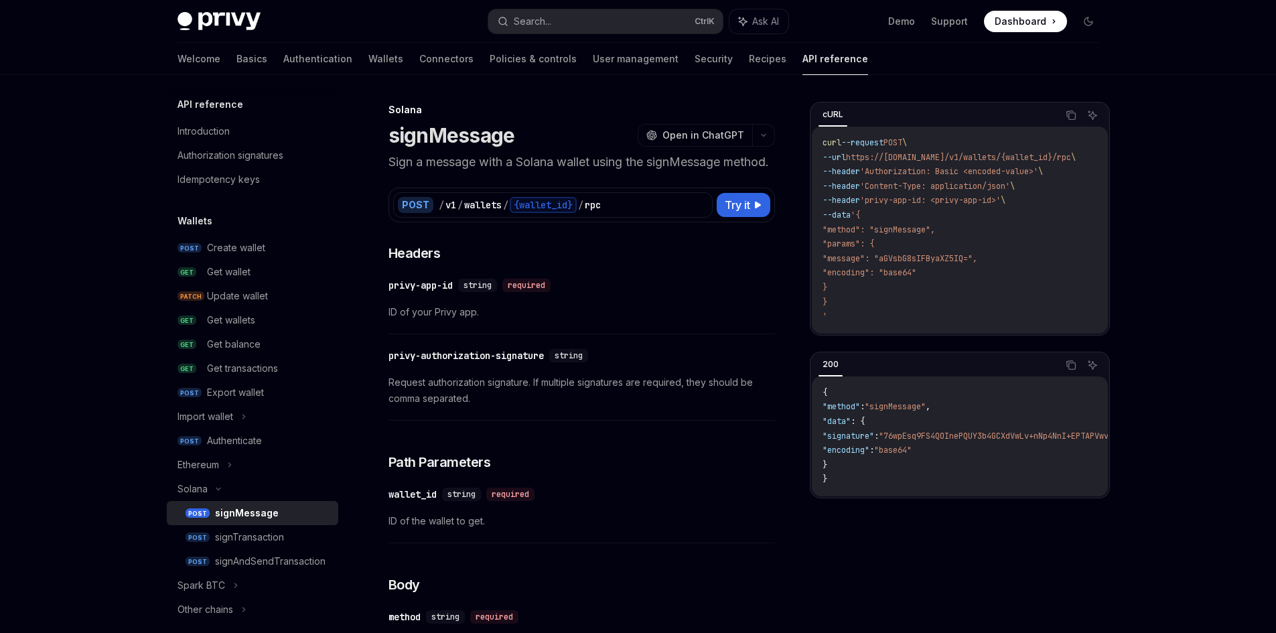
click at [251, 516] on div "signMessage" at bounding box center [247, 513] width 64 height 16
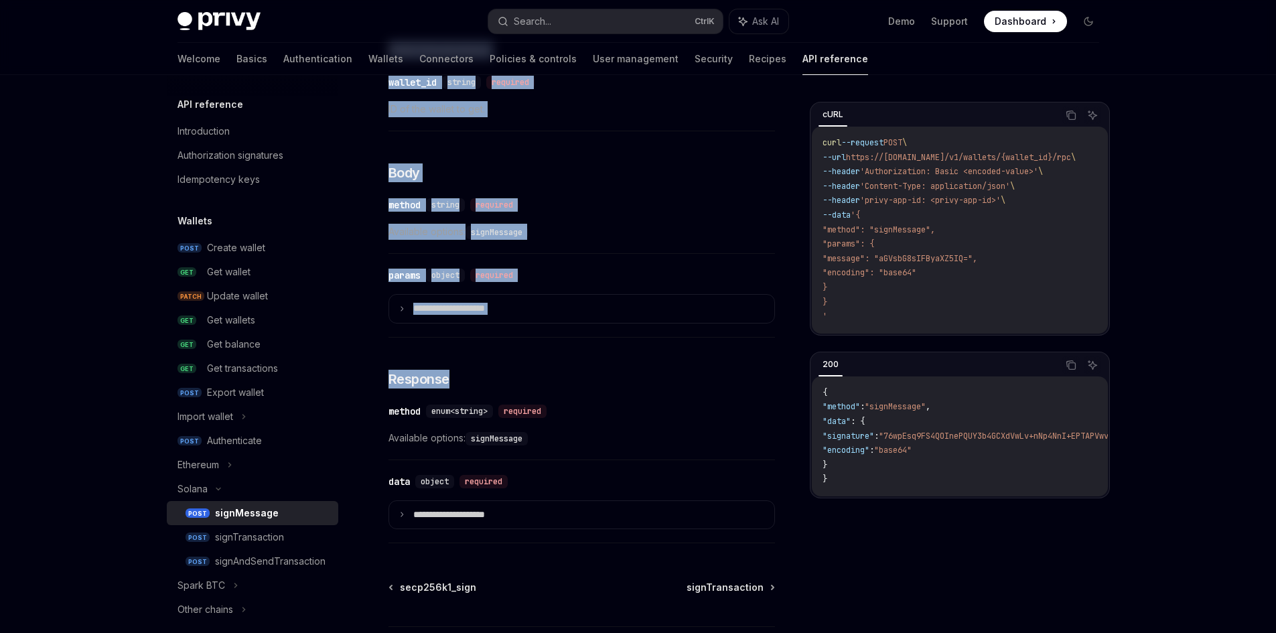
scroll to position [540, 0]
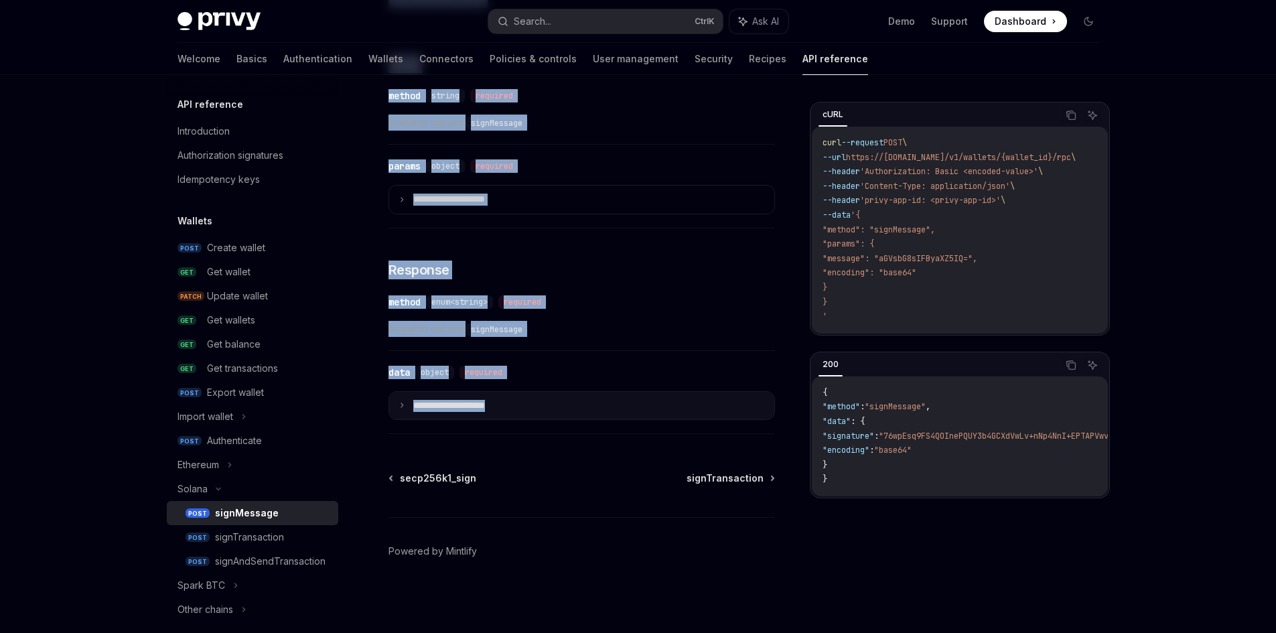
drag, startPoint x: 393, startPoint y: 129, endPoint x: 646, endPoint y: 414, distance: 380.9
click at [646, 414] on div "Solana signMessage OpenAI Open in ChatGPT Sign a message with a Solana wallet u…" at bounding box center [456, 107] width 643 height 1052
click at [646, 414] on summary "**********" at bounding box center [581, 406] width 385 height 28
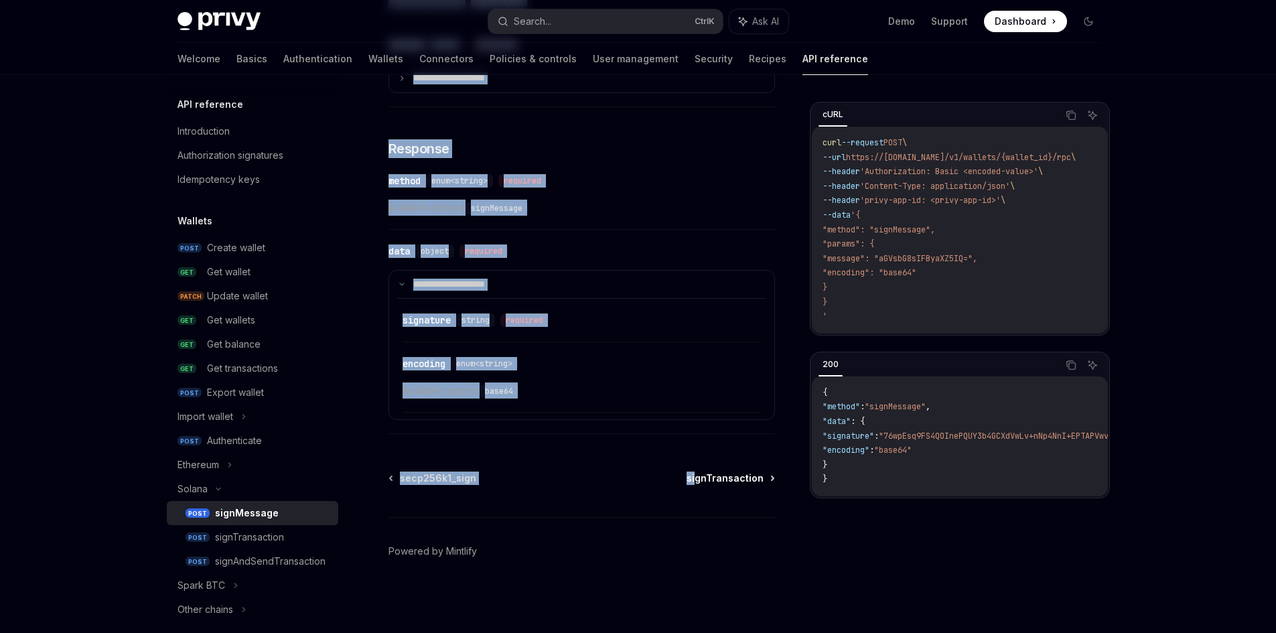
scroll to position [661, 0]
drag, startPoint x: 390, startPoint y: 127, endPoint x: 701, endPoint y: 417, distance: 425.0
click at [701, 417] on div "Solana signMessage OpenAI Open in ChatGPT Sign a message with a Solana wallet u…" at bounding box center [456, 46] width 643 height 1173
click at [1071, 109] on button "Copy the contents from the code block" at bounding box center [1070, 114] width 17 height 17
click at [287, 566] on div "signAndSendTransaction" at bounding box center [270, 561] width 110 height 16
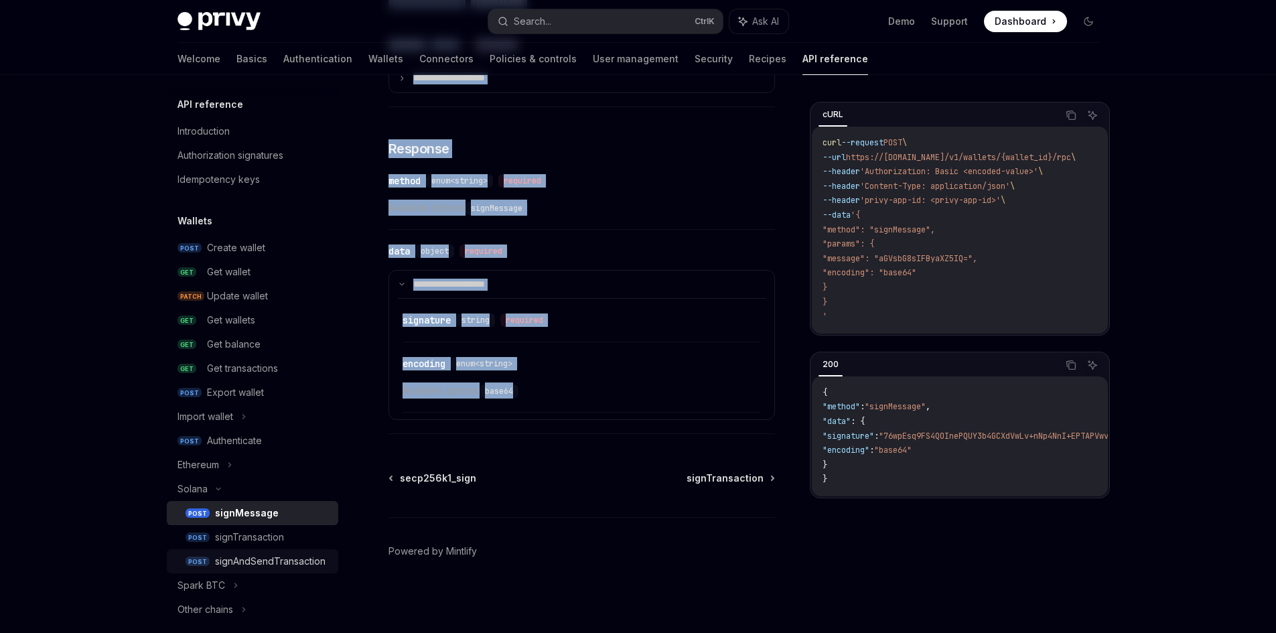
type textarea "*"
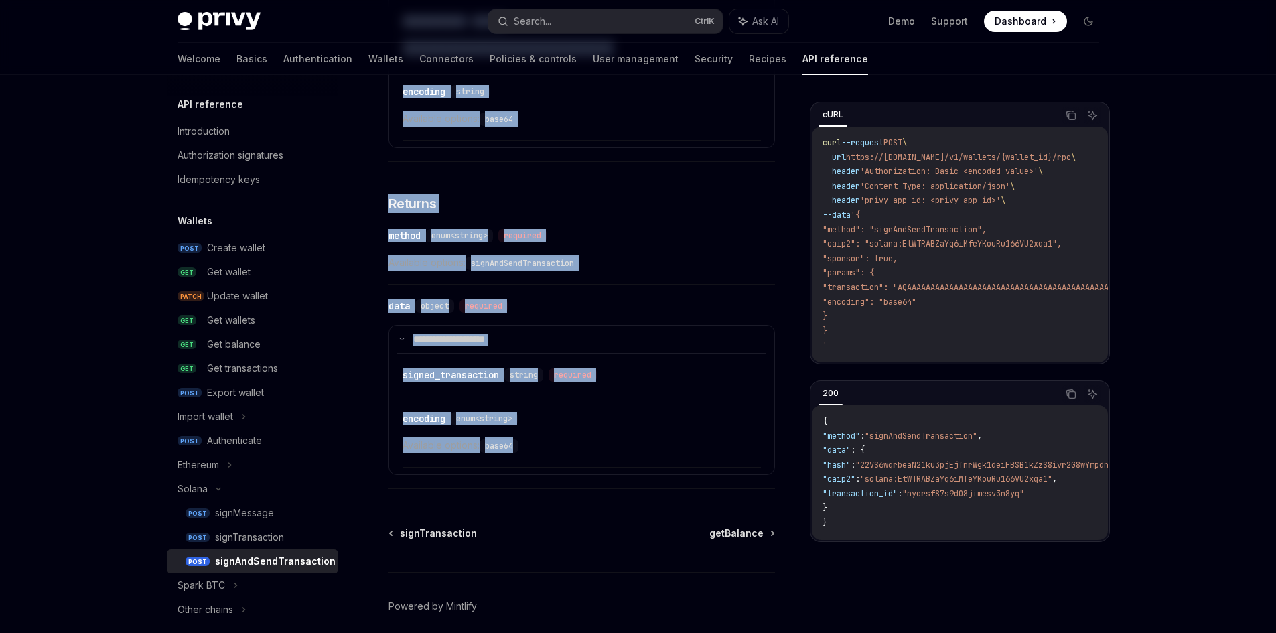
scroll to position [998, 0]
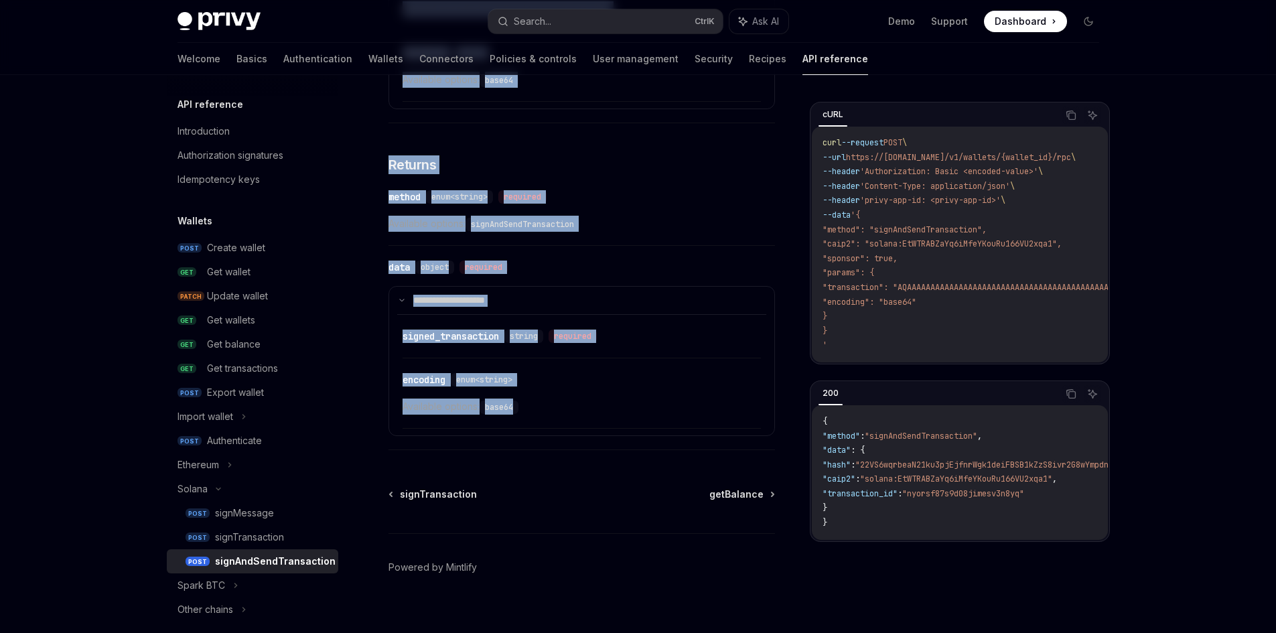
drag, startPoint x: 387, startPoint y: 123, endPoint x: 671, endPoint y: 423, distance: 413.1
